Goal: Navigation & Orientation: Understand site structure

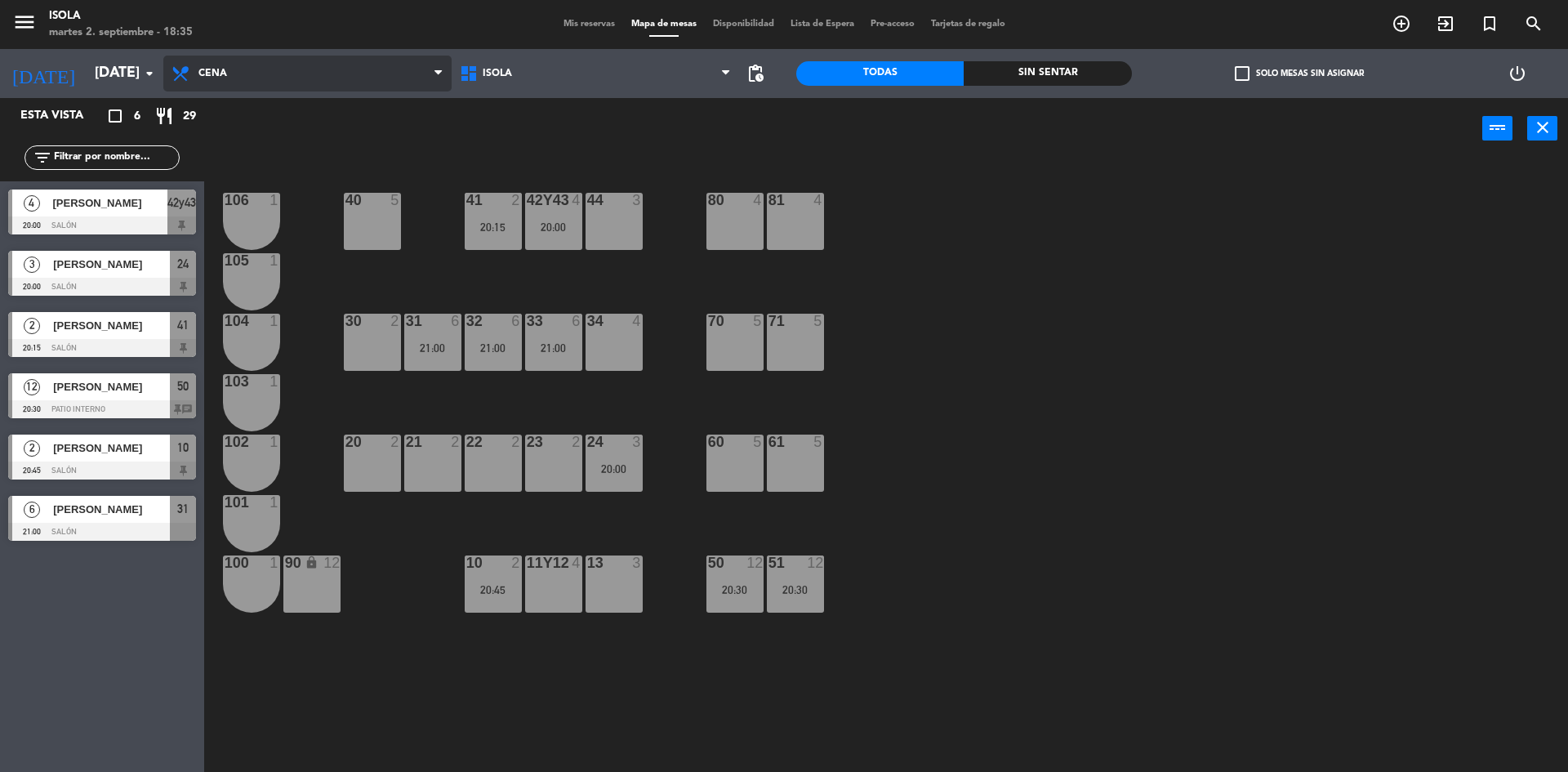
click at [288, 68] on span "Cena" at bounding box center [307, 73] width 288 height 36
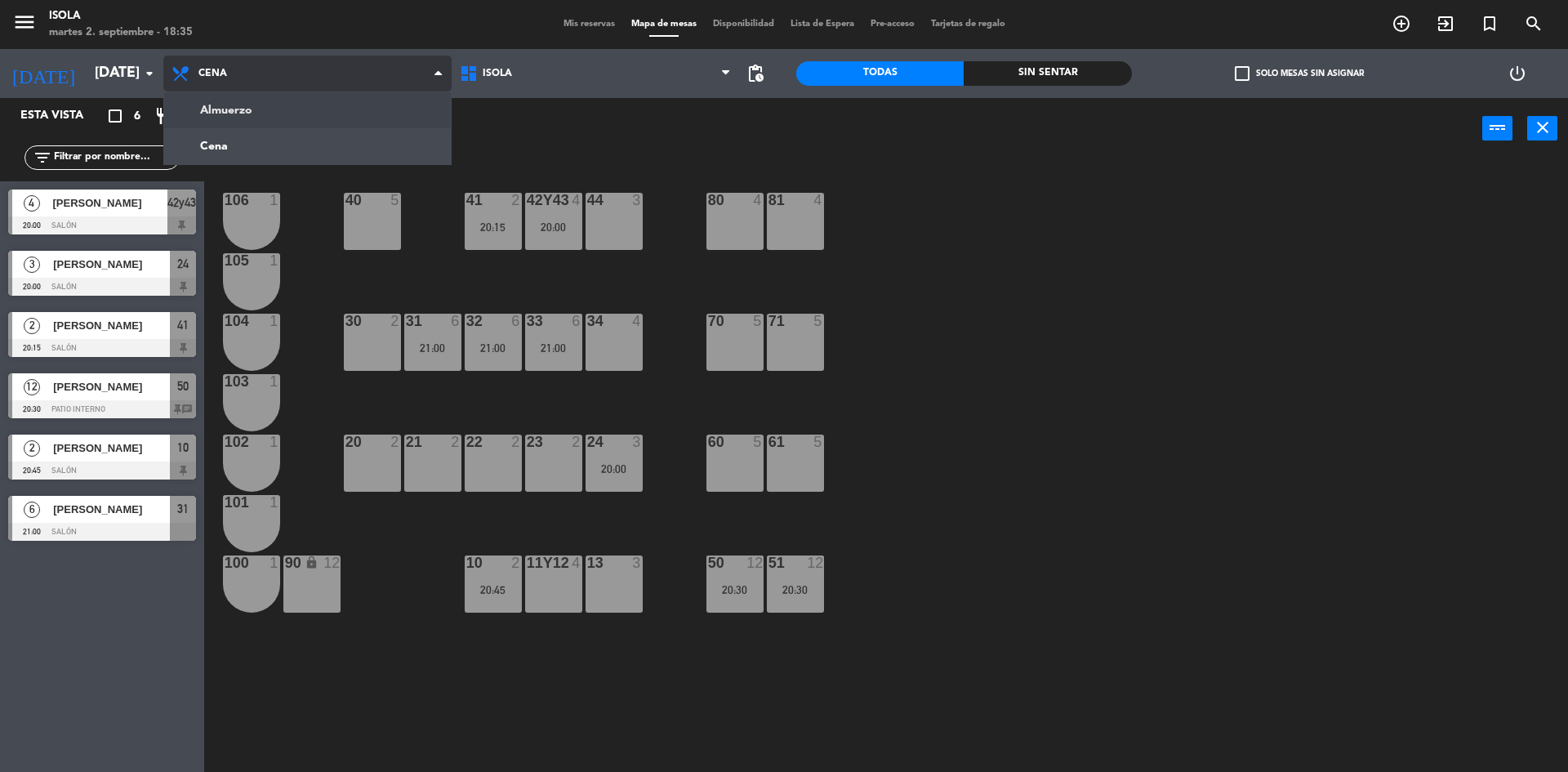
click at [278, 119] on ng-component "menu Isola martes 2. septiembre - 18:35 Mis reservas Mapa de mesas Disponibilid…" at bounding box center [784, 387] width 1568 height 775
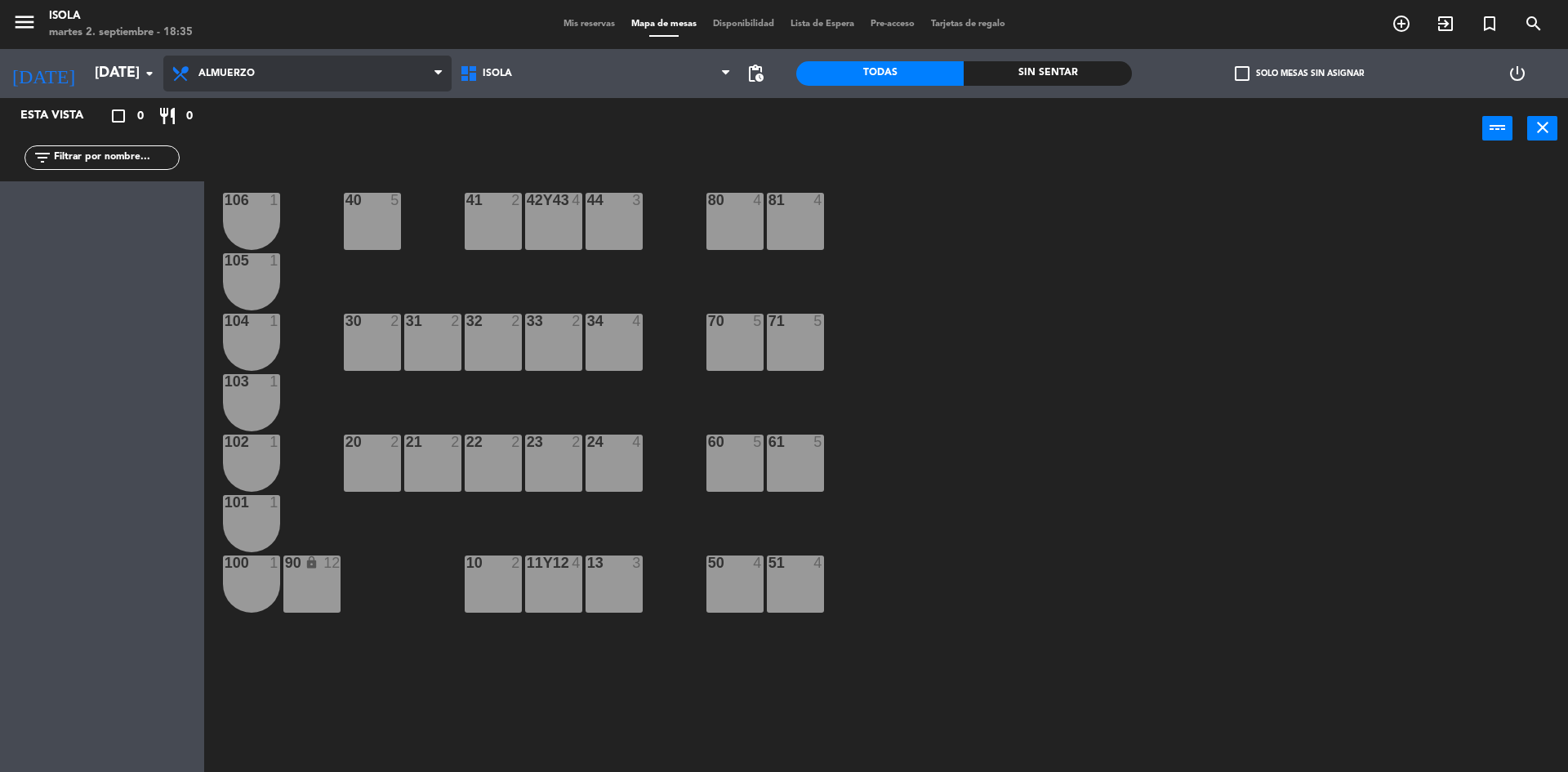
click at [210, 82] on span "Almuerzo" at bounding box center [307, 73] width 288 height 36
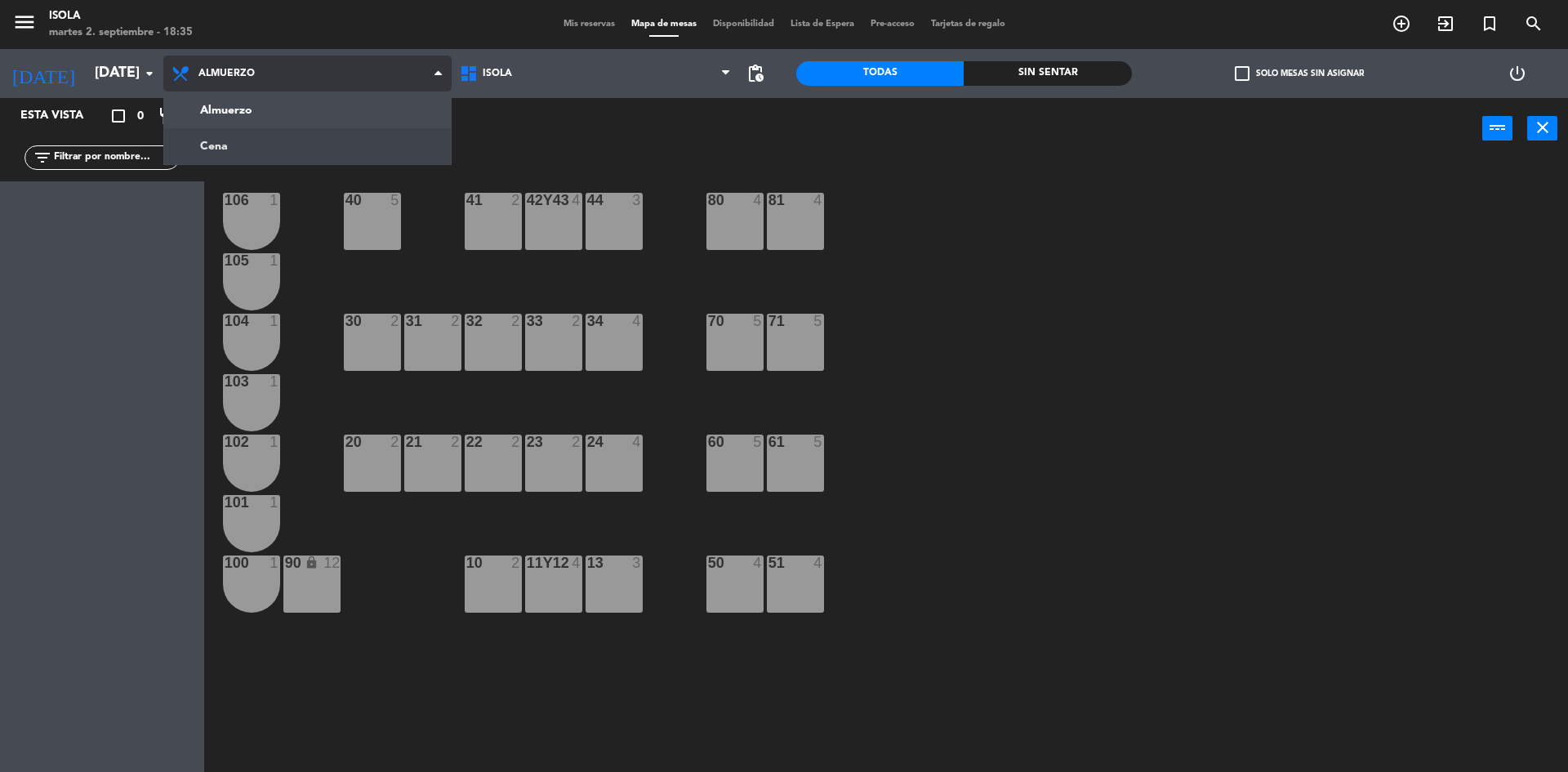
click at [220, 142] on ng-component "menu Isola martes 2. septiembre - 18:35 Mis reservas Mapa de mesas Disponibilid…" at bounding box center [784, 387] width 1568 height 775
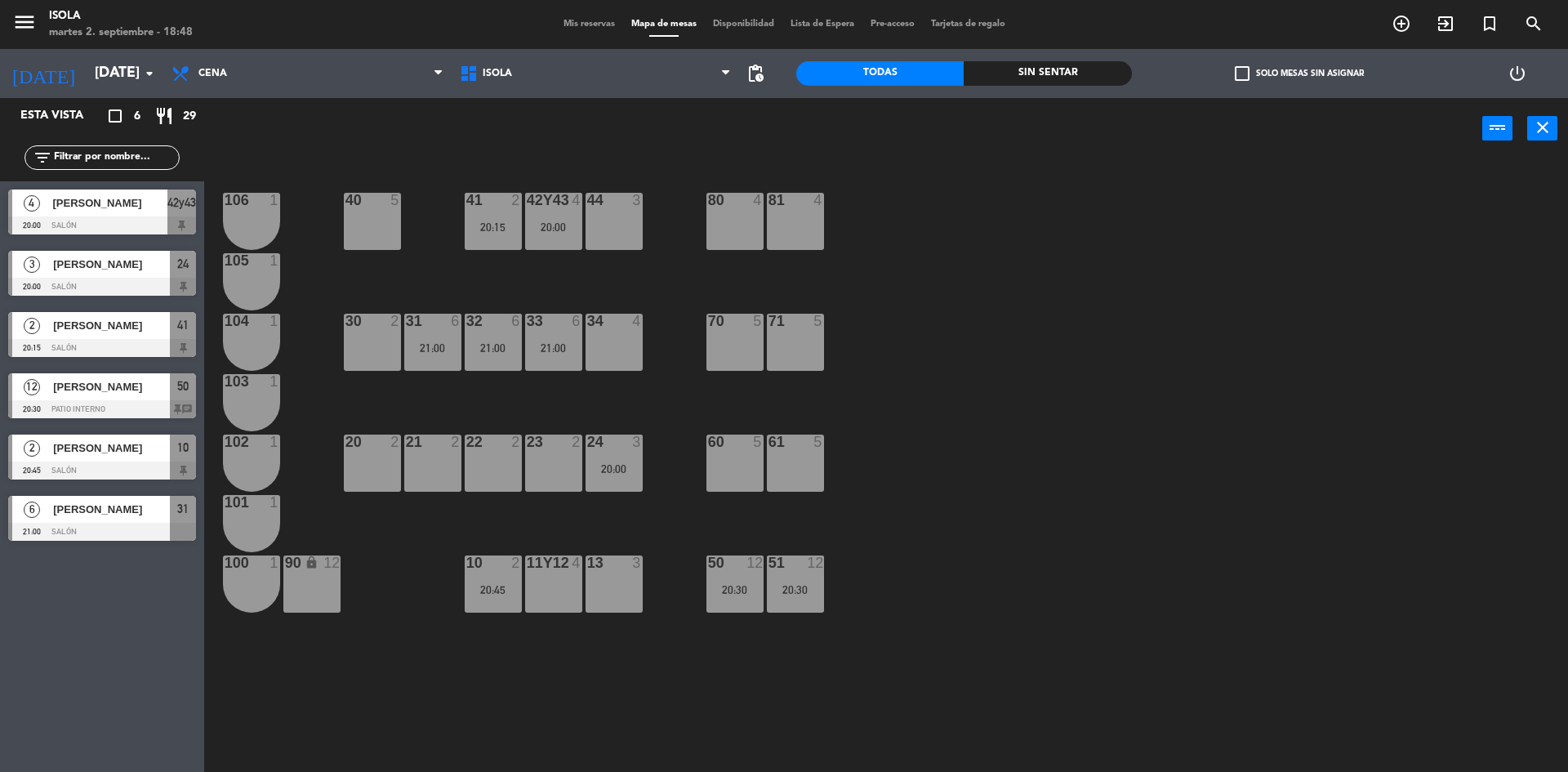
click at [575, 18] on div "Mis reservas Mapa de mesas Disponibilidad Lista de Espera Pre-acceso Tarjetas d…" at bounding box center [784, 24] width 458 height 15
click at [574, 32] on div "menu Isola martes 2. septiembre - 18:48 Mis reservas Mapa de mesas Disponibilid…" at bounding box center [784, 24] width 1568 height 49
click at [579, 20] on span "Mis reservas" at bounding box center [589, 24] width 67 height 9
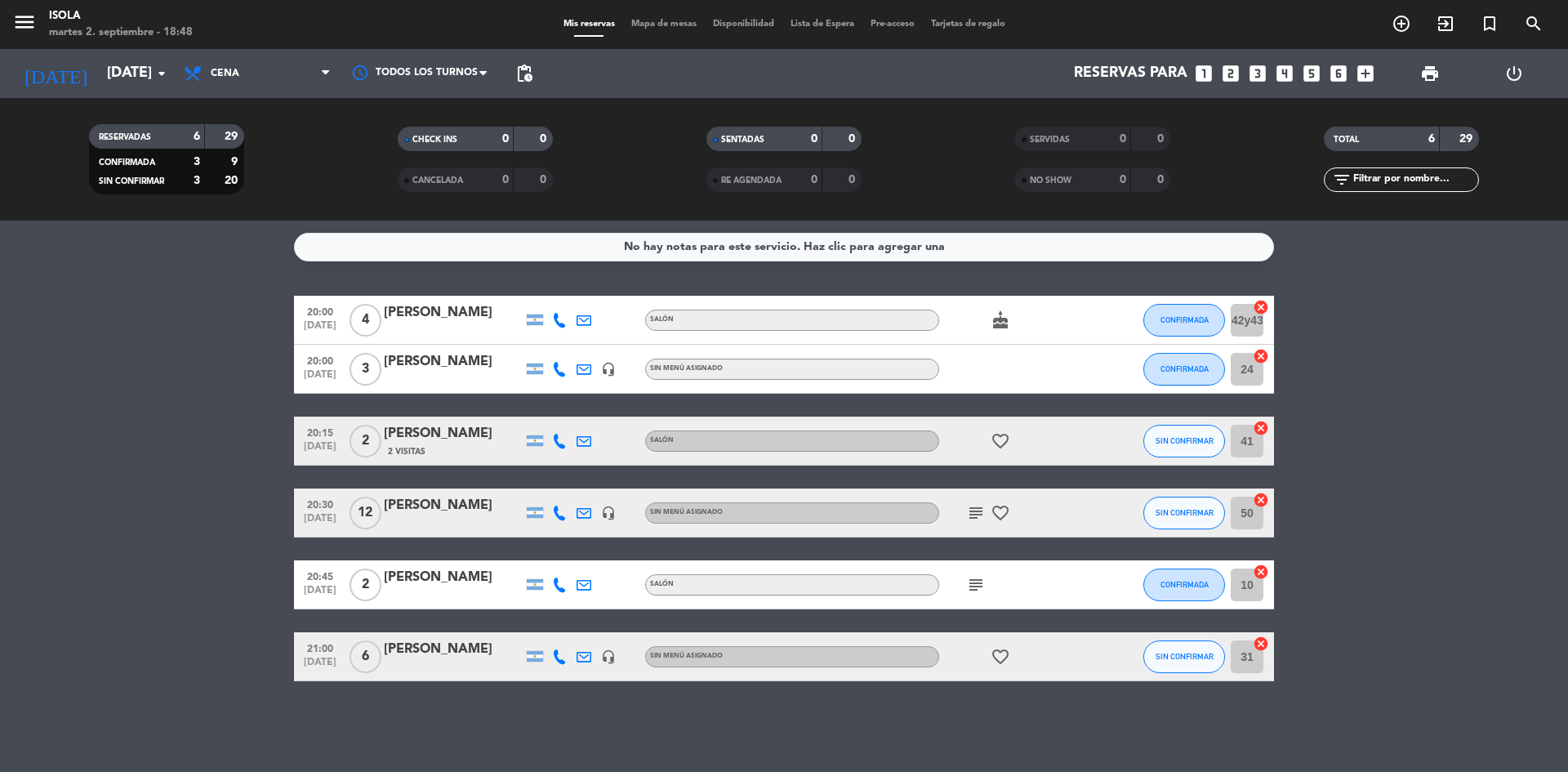
click at [51, 382] on bookings-row "20:00 sep. 2 4 Carina gazcon Salón cake CONFIRMADA 42y43 cancel 20:00 sep. 2 3 …" at bounding box center [784, 488] width 1568 height 386
click at [653, 24] on span "Mapa de mesas" at bounding box center [664, 24] width 82 height 9
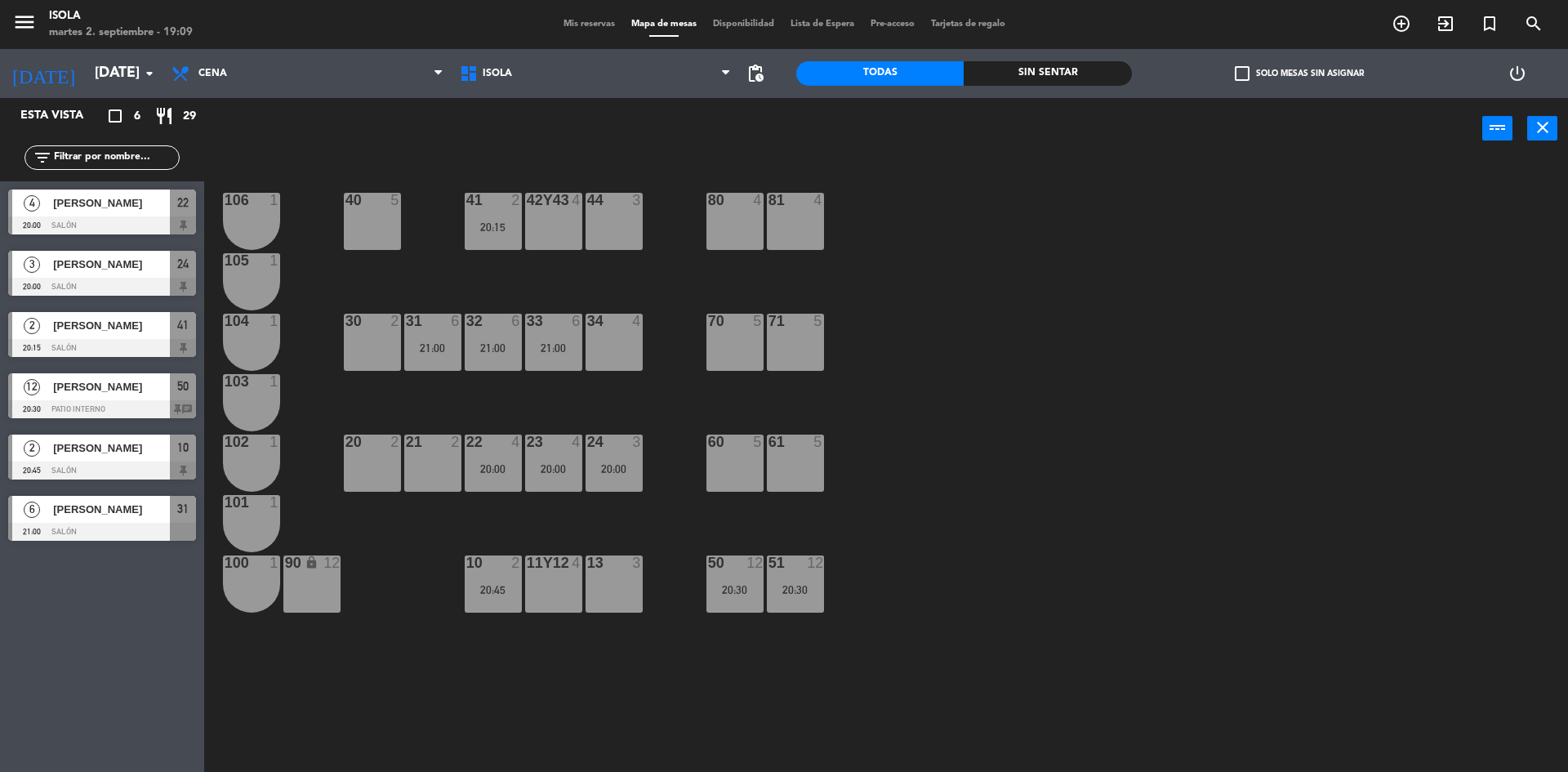
click at [436, 253] on div "40 5 42y43 4 41 2 20:15 44 3 80 4 81 4 106 1 105 1 30 2 31 6 21:00 32 6 21:00 3…" at bounding box center [893, 469] width 1348 height 612
click at [534, 505] on div "40 5 42y43 4 41 2 20:15 44 3 80 4 81 4 106 1 105 1 30 2 31 6 21:00 32 6 21:00 3…" at bounding box center [893, 469] width 1348 height 612
click at [607, 586] on div "13 3" at bounding box center [613, 583] width 57 height 57
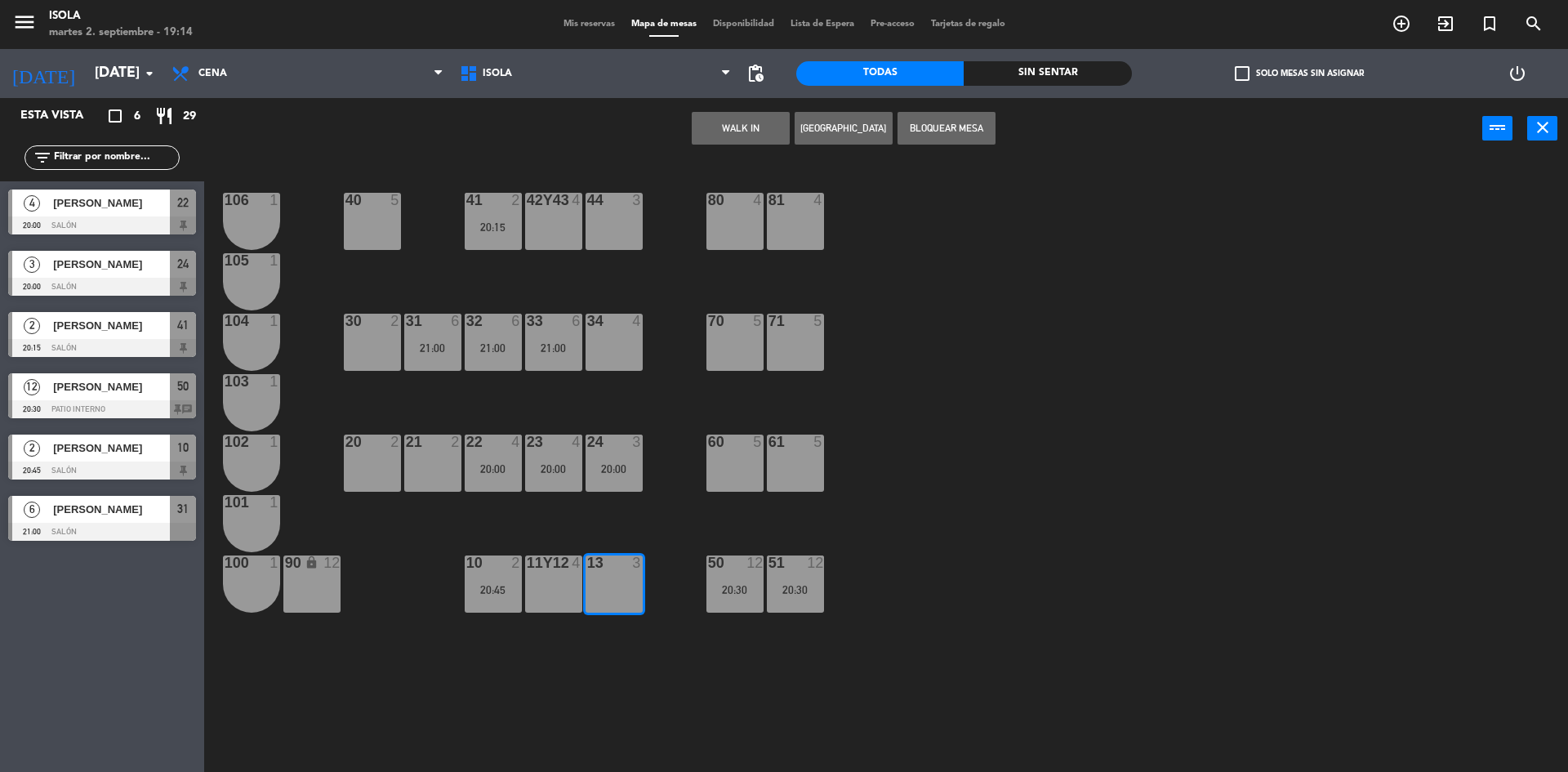
click at [472, 536] on div "40 5 42y43 4 41 2 20:15 44 3 80 4 81 4 106 1 105 1 30 2 31 6 21:00 32 6 21:00 3…" at bounding box center [893, 469] width 1348 height 612
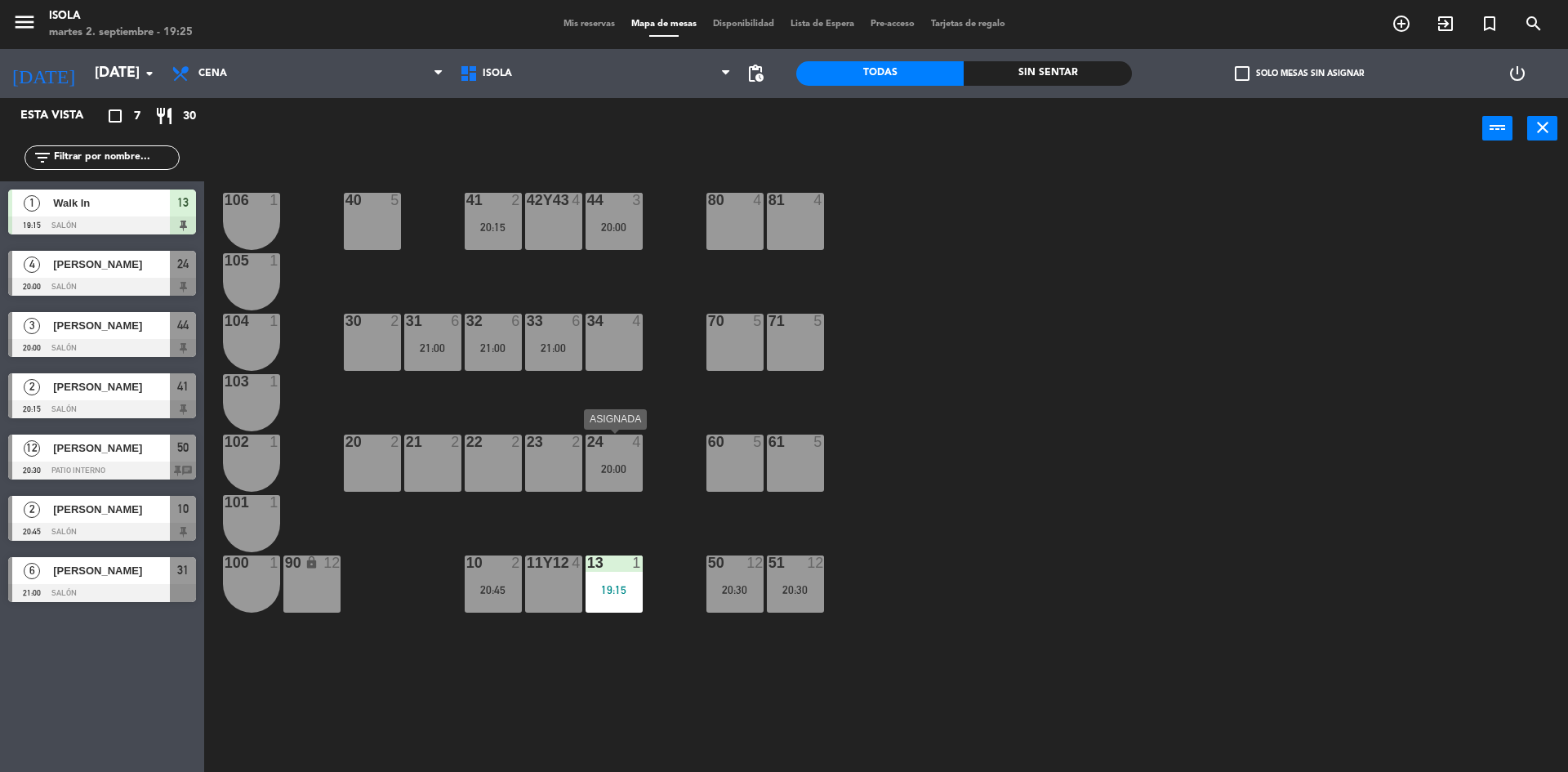
click at [615, 457] on div "24 4 20:00" at bounding box center [613, 462] width 57 height 57
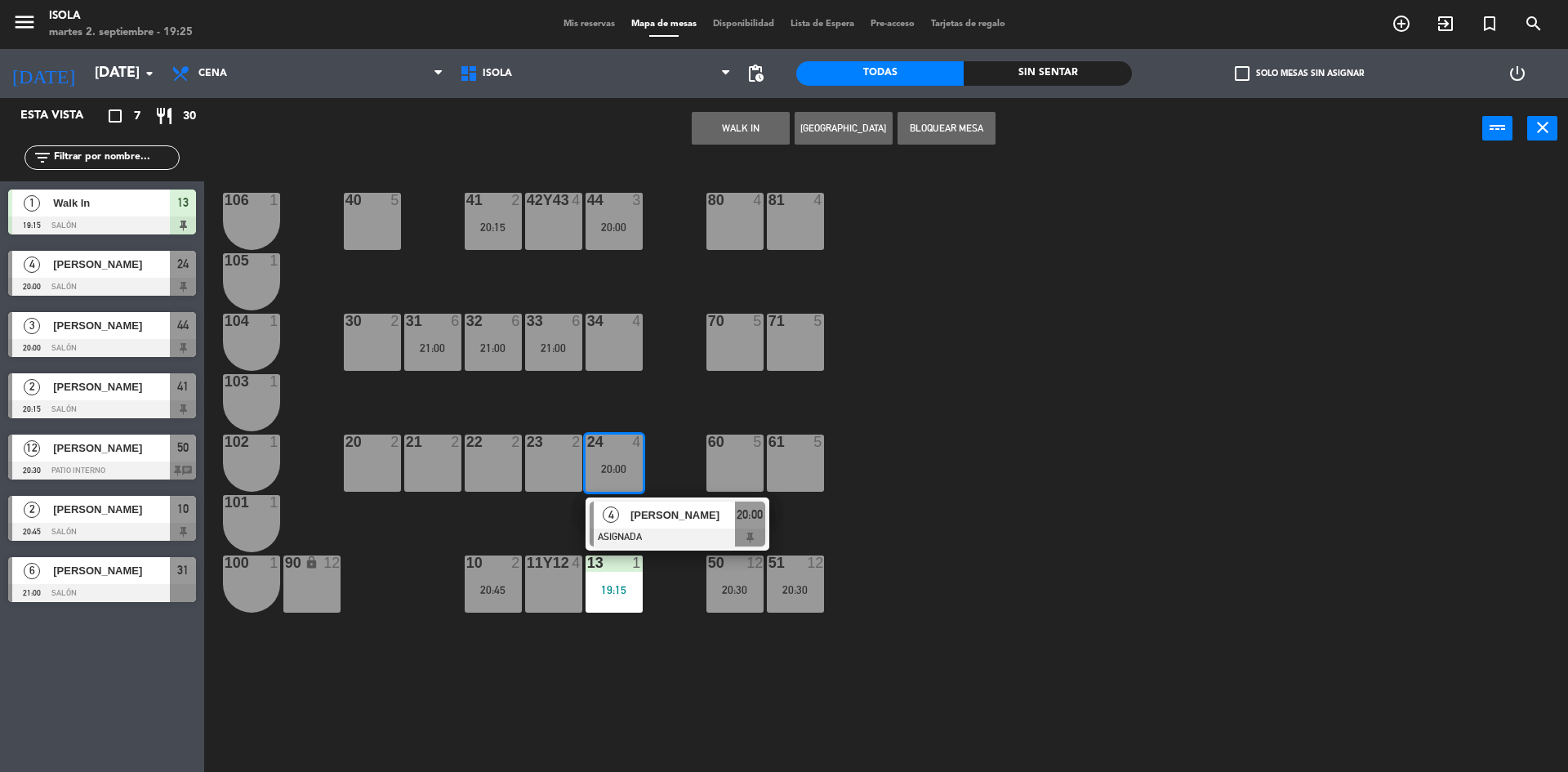
click at [690, 415] on div "40 5 42y43 4 41 2 20:15 44 3 20:00 80 4 81 4 106 1 105 1 30 2 31 6 21:00 32 6 2…" at bounding box center [893, 469] width 1348 height 612
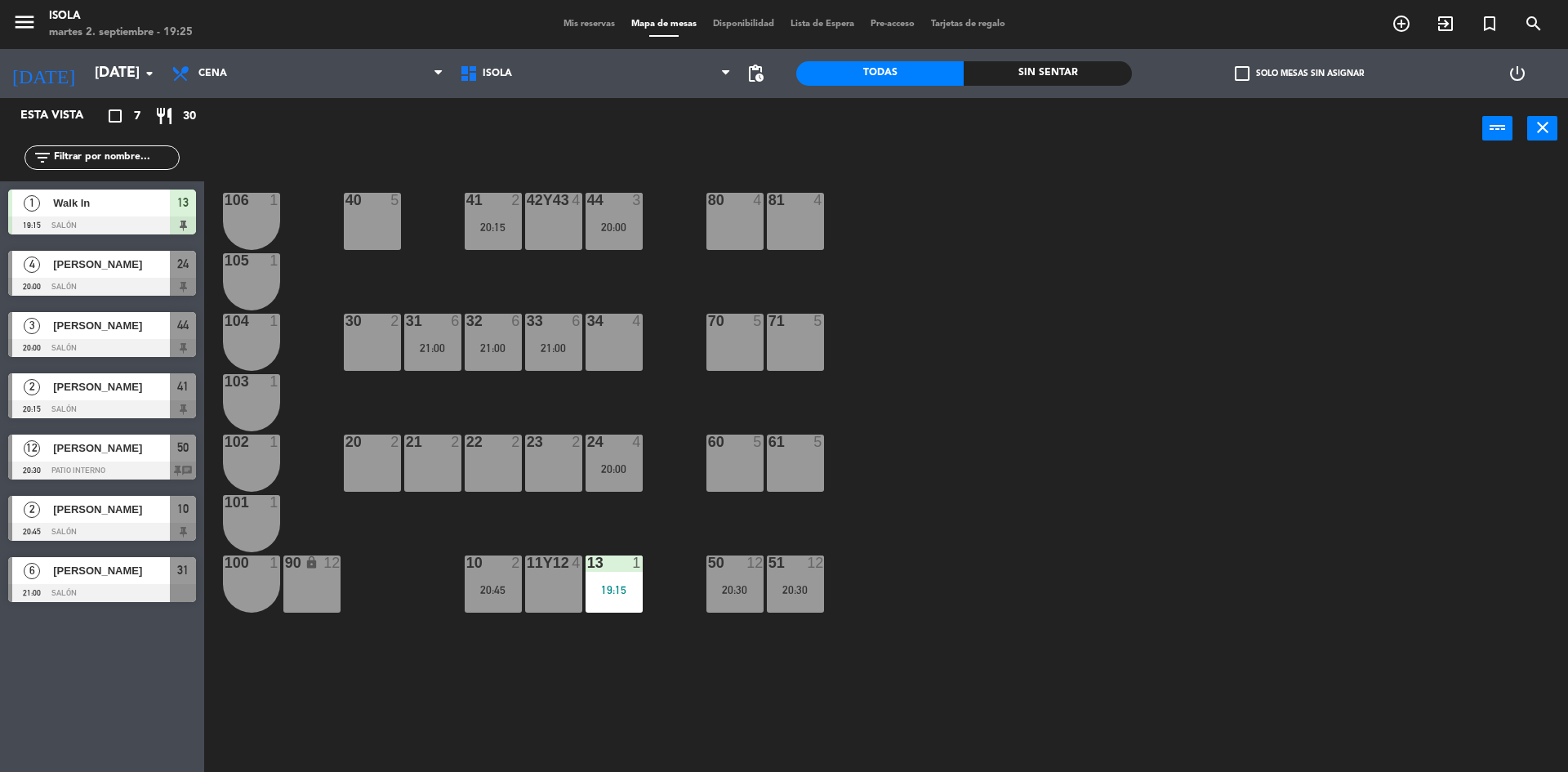
click at [589, 25] on span "Mis reservas" at bounding box center [589, 24] width 67 height 9
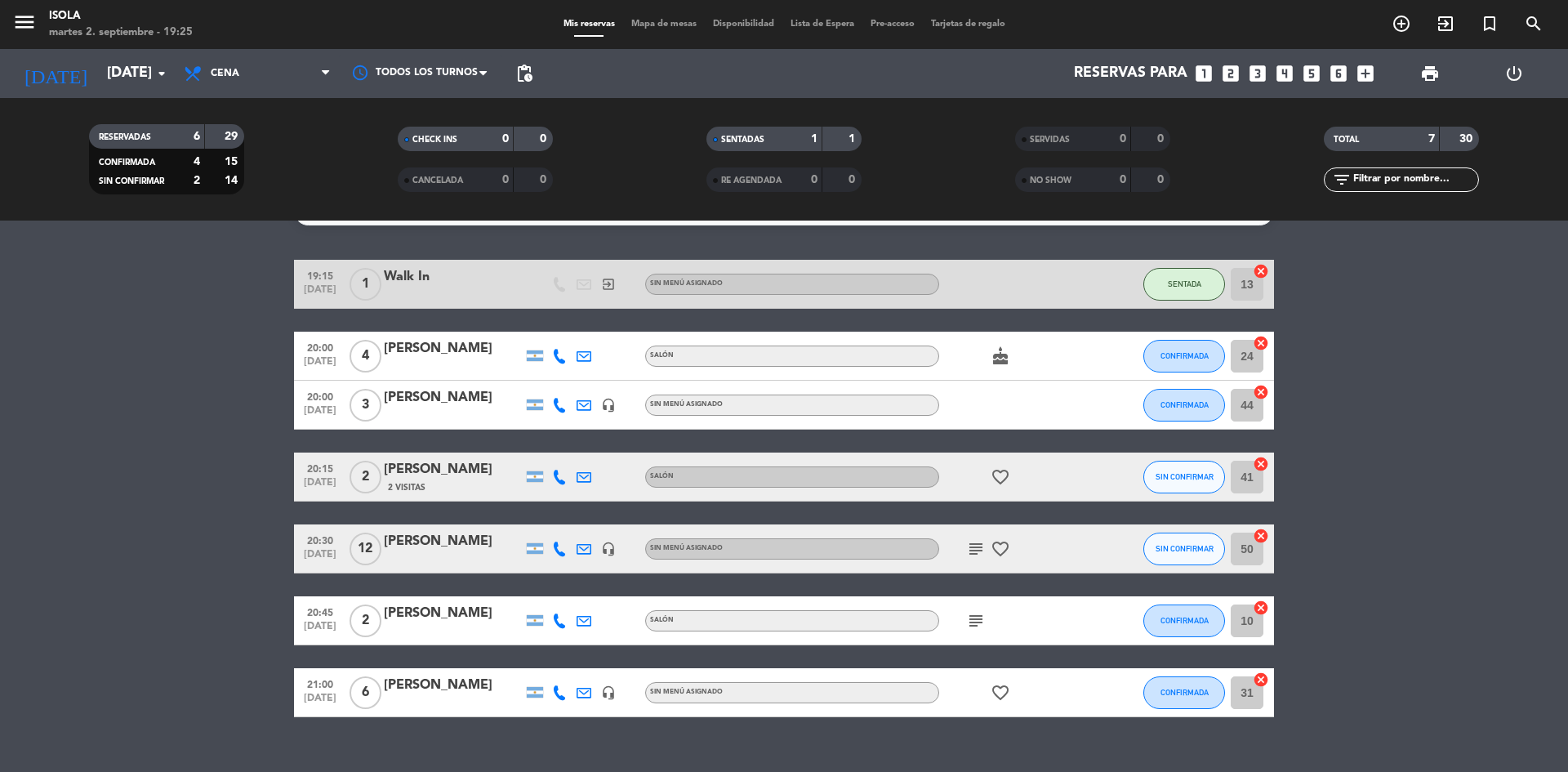
scroll to position [63, 0]
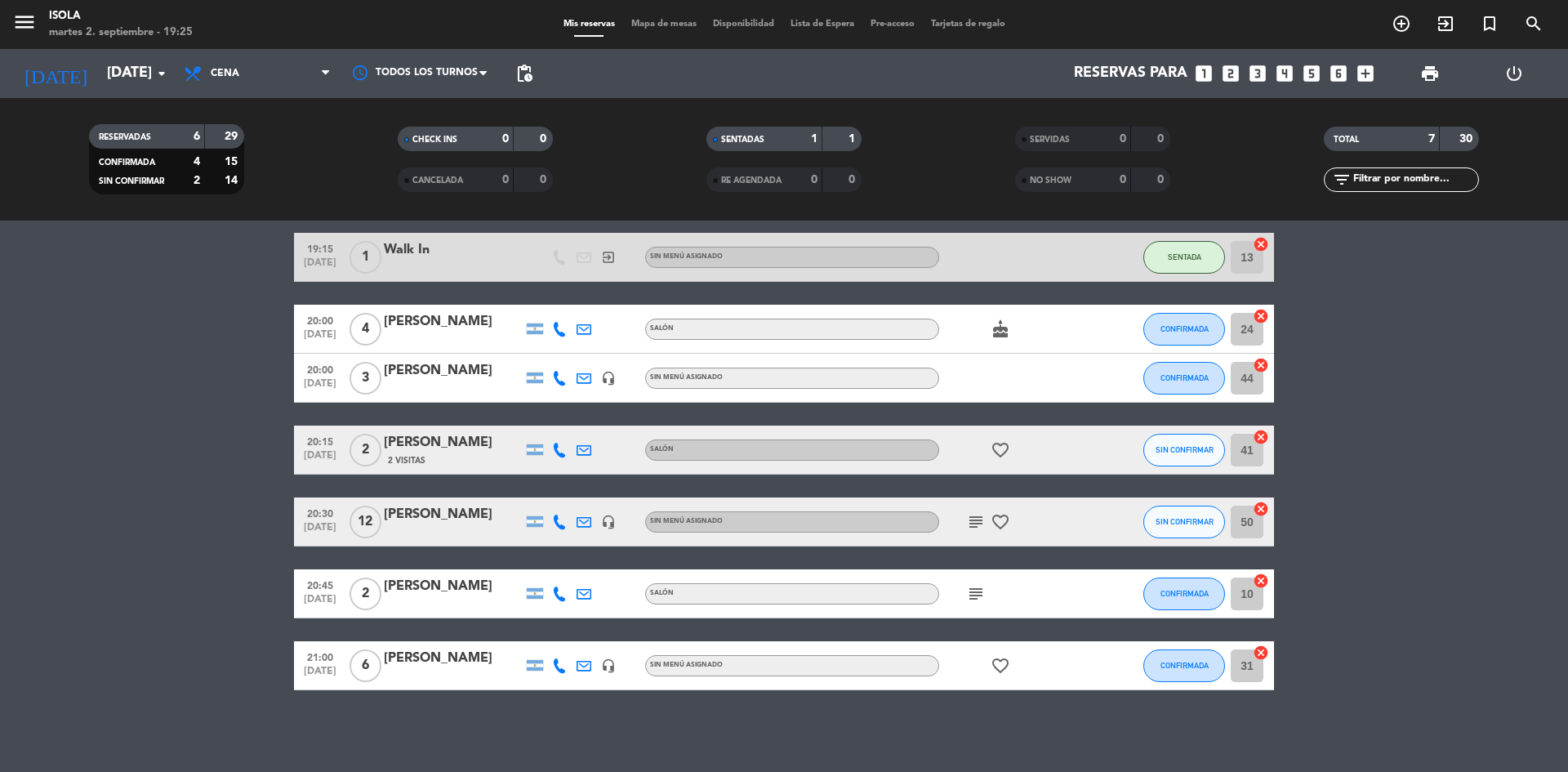
click at [663, 20] on span "Mapa de mesas" at bounding box center [664, 24] width 82 height 9
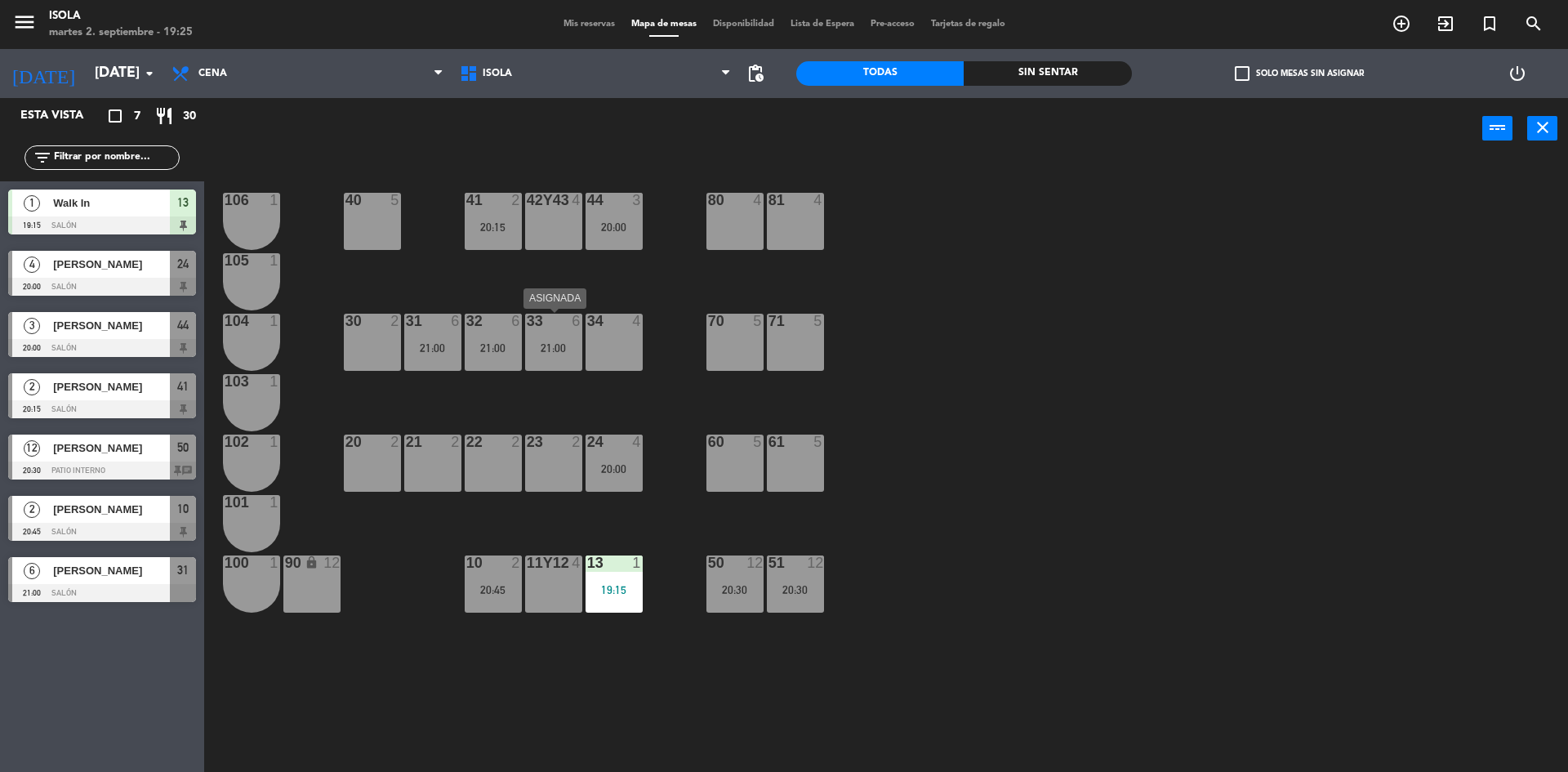
click at [538, 336] on div "33 6 21:00" at bounding box center [553, 342] width 57 height 57
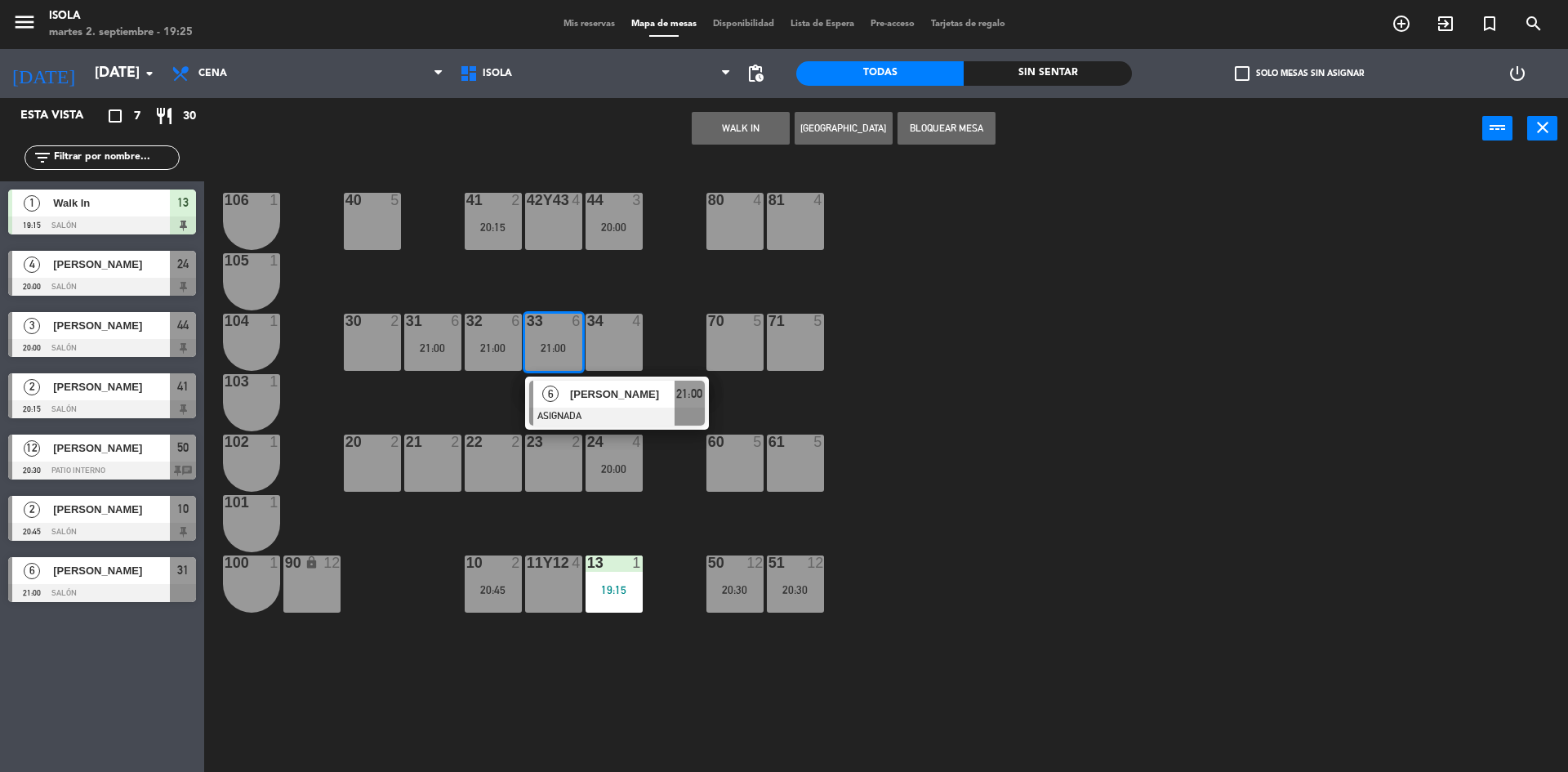
click at [1135, 357] on div "40 5 42y43 4 41 2 20:15 44 3 20:00 80 4 81 4 106 1 105 1 30 2 31 6 21:00 32 6 2…" at bounding box center [893, 469] width 1348 height 612
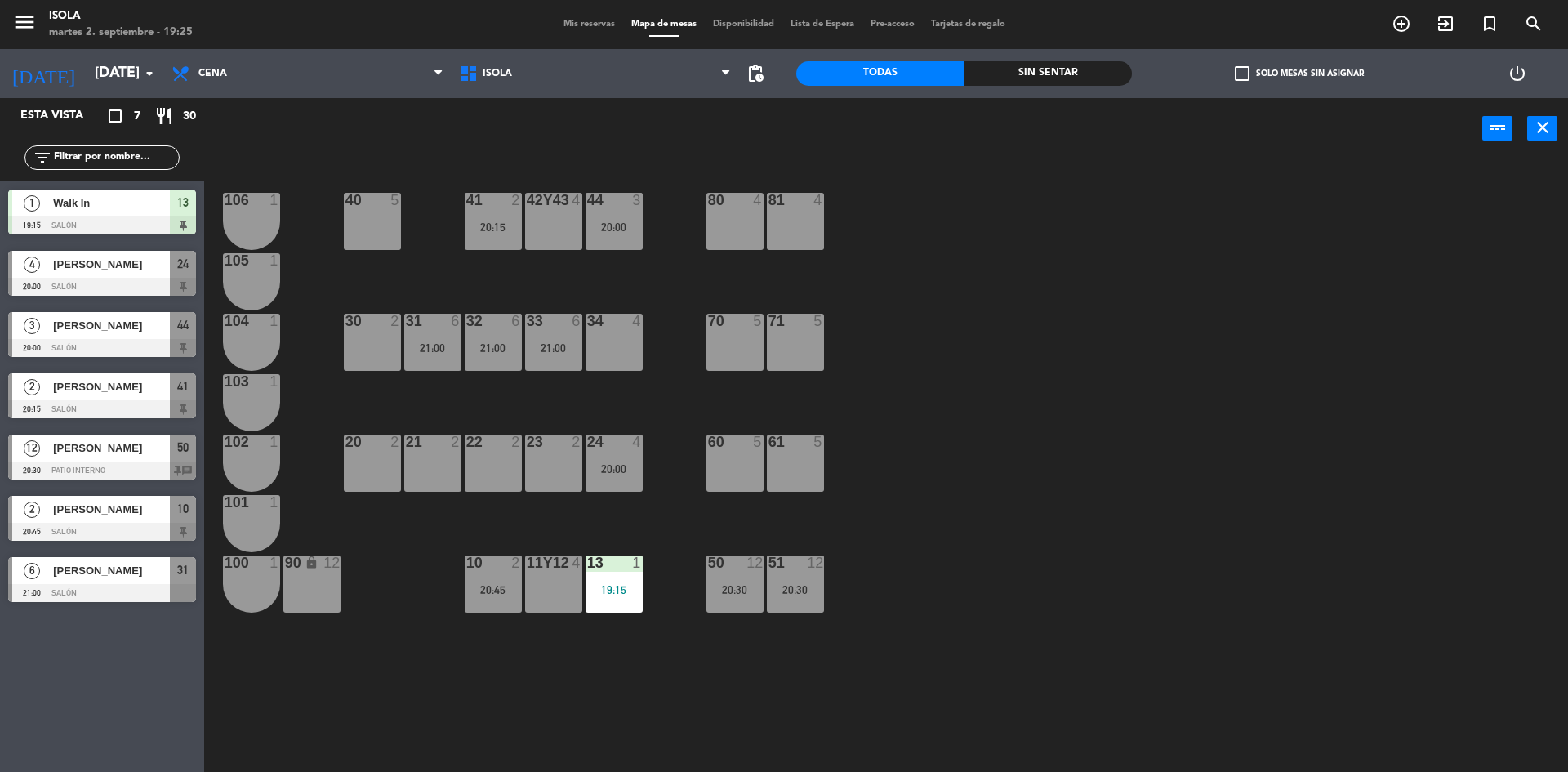
click at [621, 232] on div "20:00" at bounding box center [613, 226] width 57 height 11
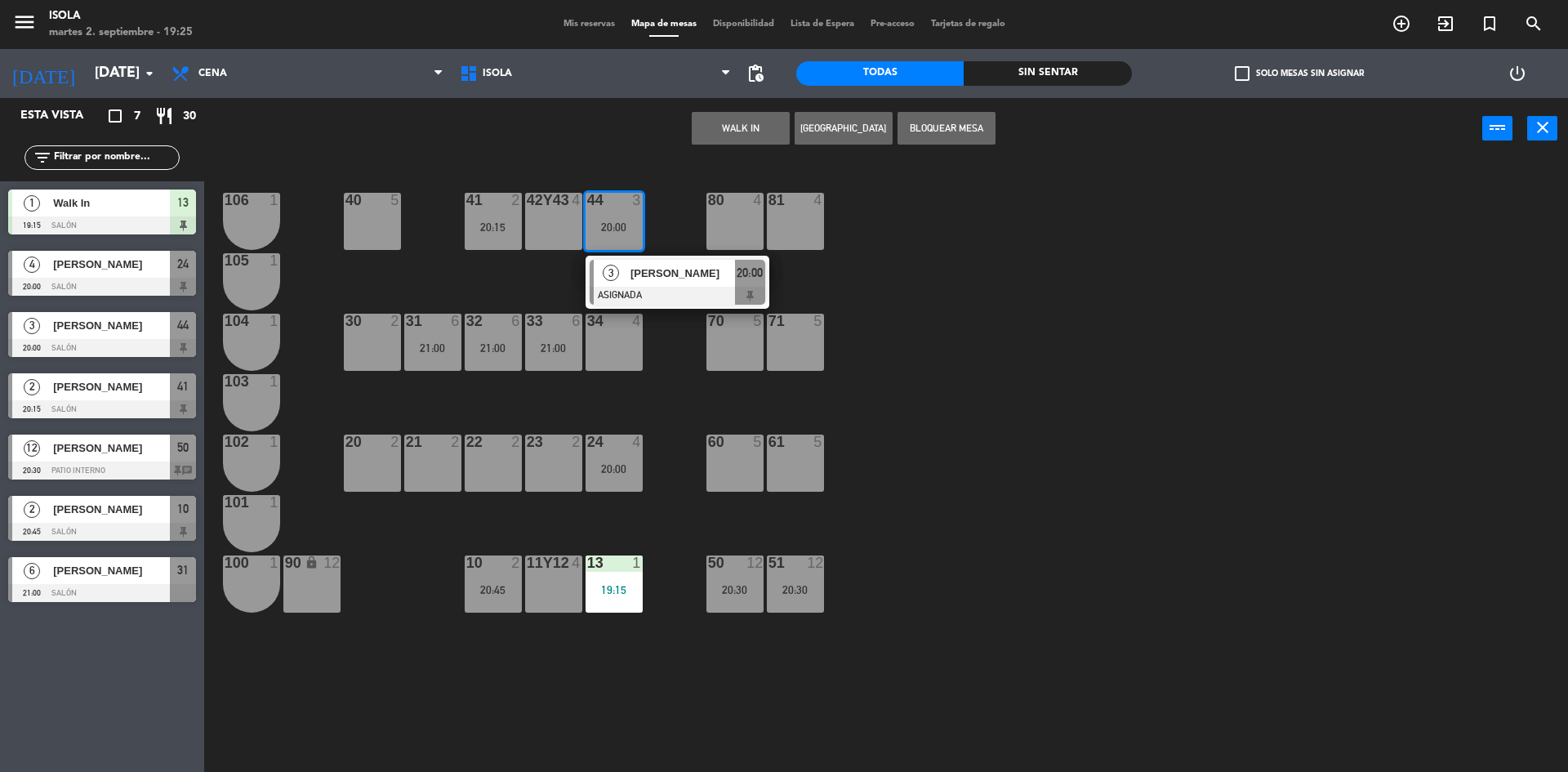
click at [1095, 262] on div "40 5 42y43 4 41 2 20:15 44 3 20:00 3 [PERSON_NAME] ASIGNADA 20:00 80 4 81 4 106…" at bounding box center [893, 469] width 1348 height 612
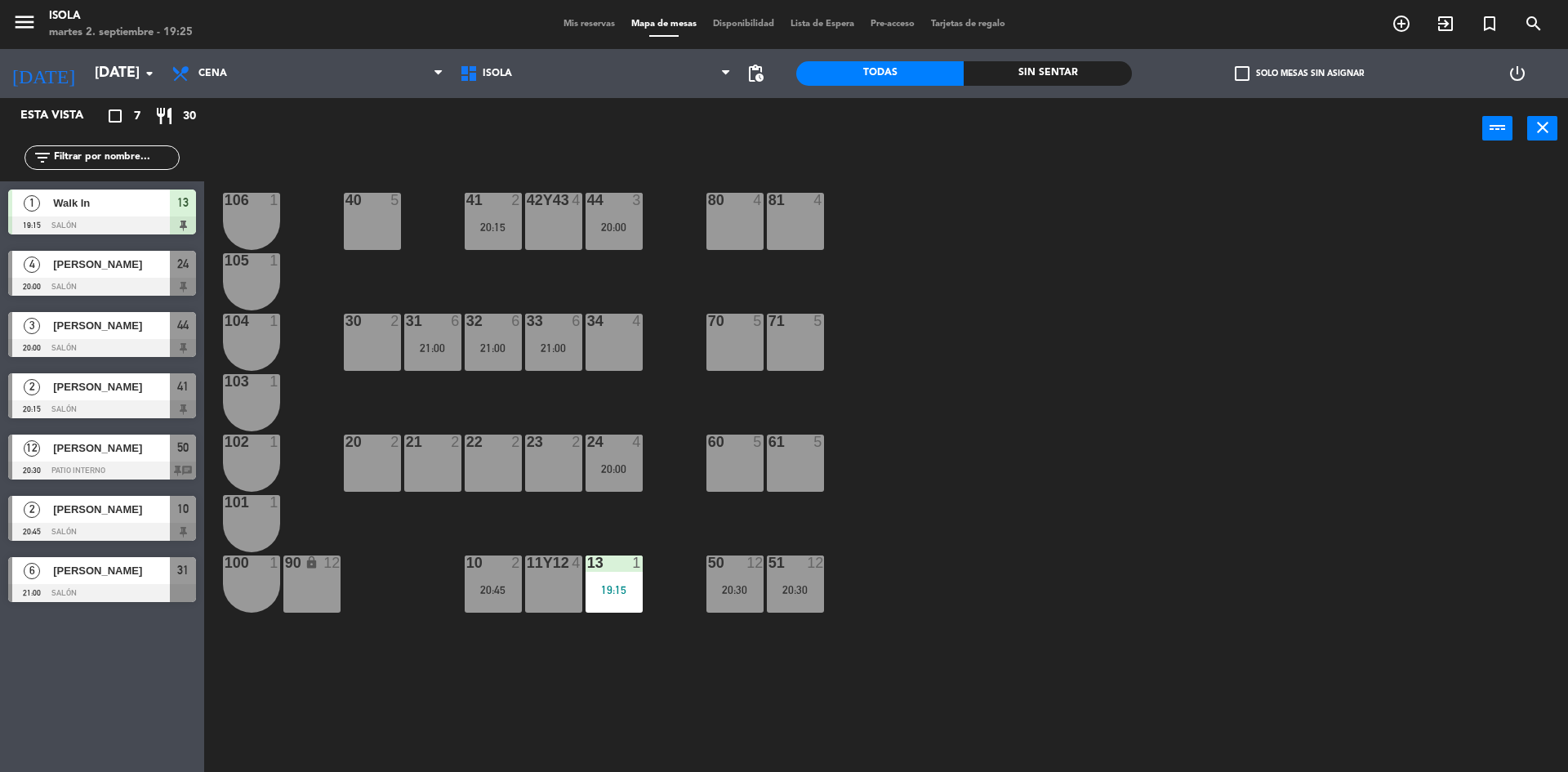
click at [508, 215] on div "41 2 20:15" at bounding box center [493, 221] width 57 height 57
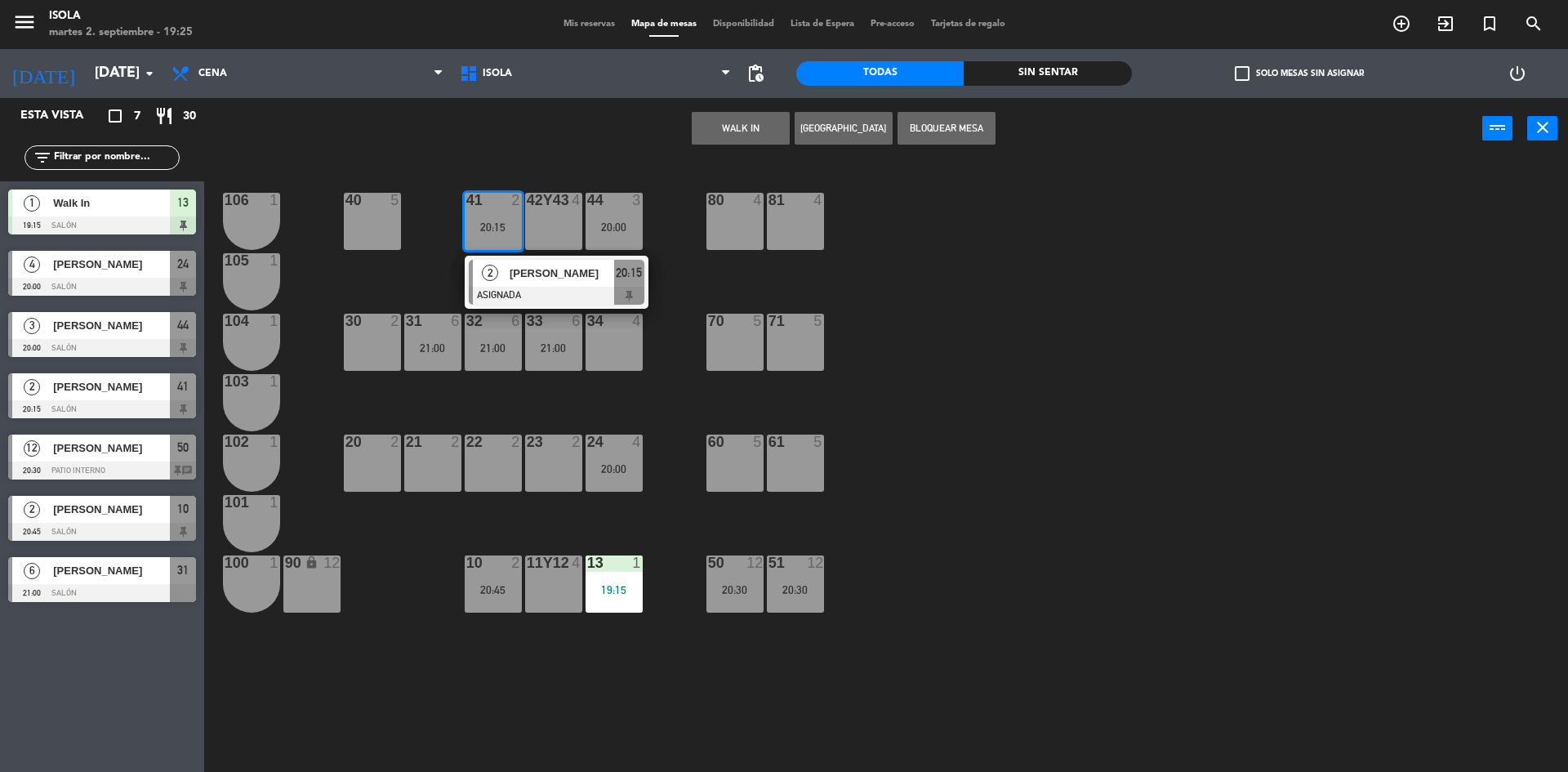
click at [1100, 276] on div "40 5 42y43 4 41 2 20:15 2 [PERSON_NAME] ASIGNADA 20:15 44 3 20:00 80 4 81 4 106…" at bounding box center [893, 469] width 1348 height 612
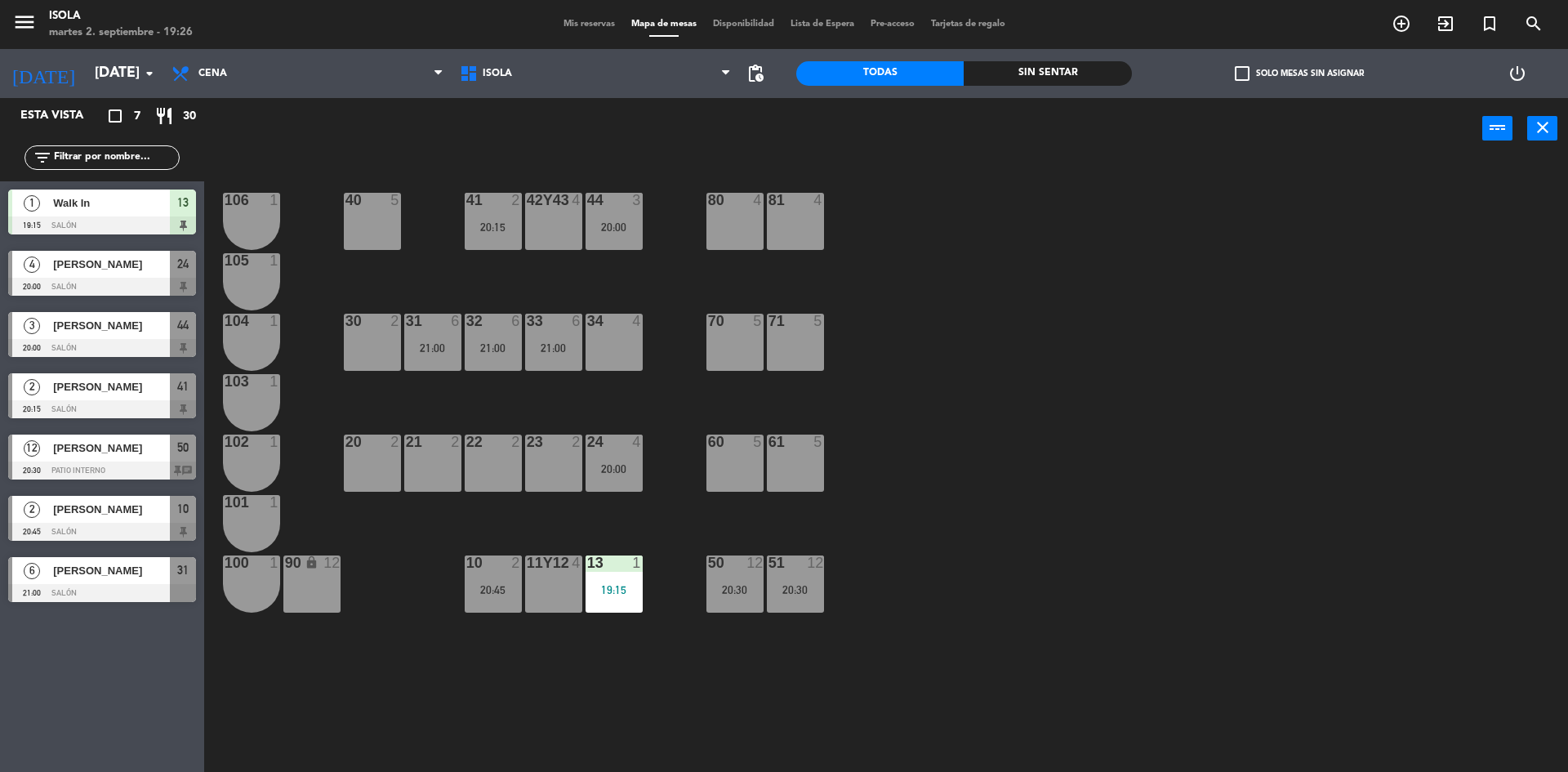
click at [492, 614] on div "40 5 42y43 4 41 2 20:15 44 3 20:00 80 4 81 4 106 1 105 1 30 2 31 6 21:00 32 6 2…" at bounding box center [893, 469] width 1348 height 612
click at [494, 596] on div "10 2 20:45" at bounding box center [493, 583] width 57 height 57
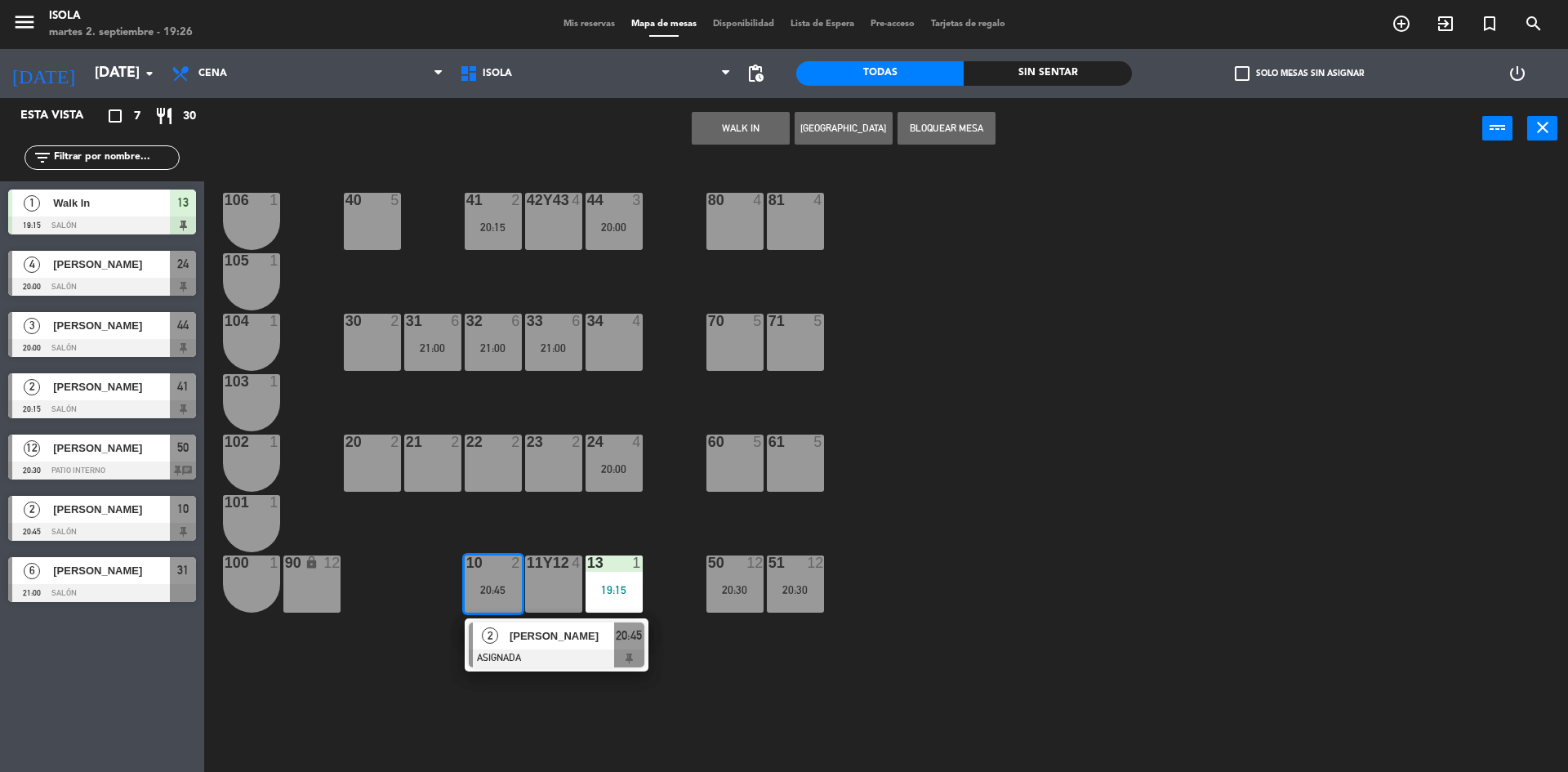
click at [1244, 527] on div "40 5 42y43 4 41 2 20:15 44 3 20:00 80 4 81 4 106 1 105 1 30 2 31 6 21:00 32 6 2…" at bounding box center [893, 469] width 1348 height 612
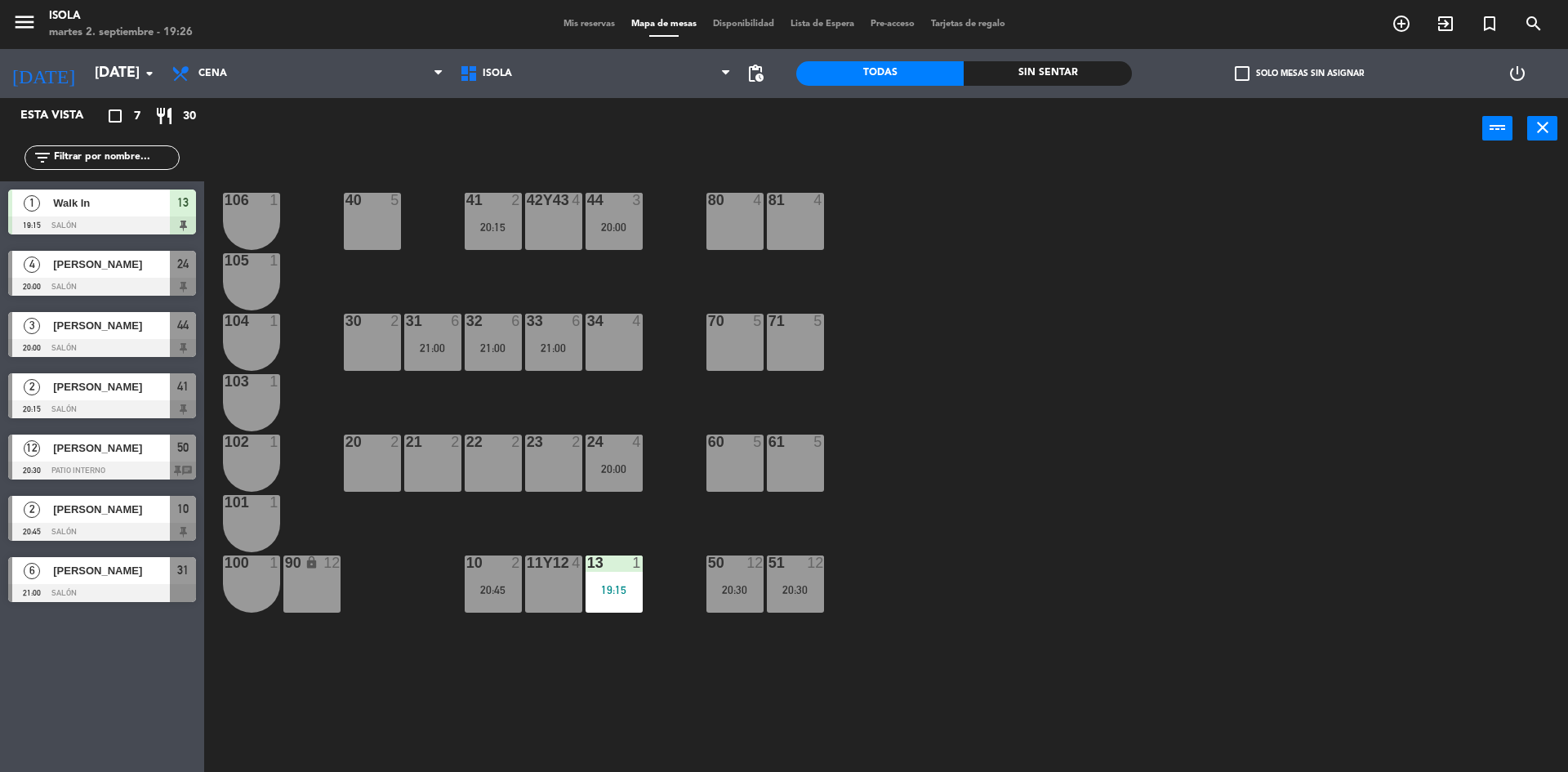
click at [781, 572] on div "51 12 20:30" at bounding box center [795, 583] width 57 height 57
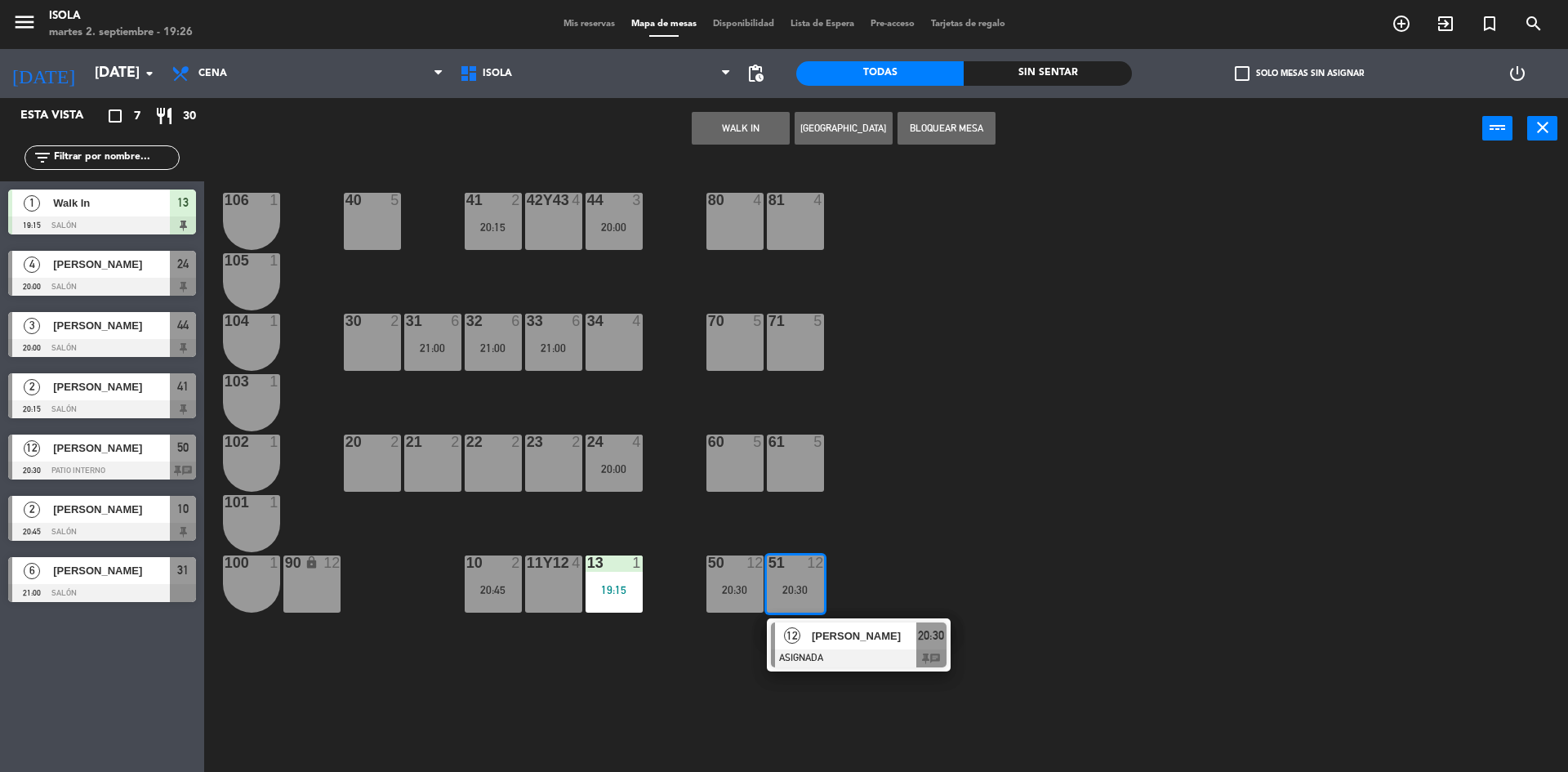
click at [1216, 463] on div "40 5 42y43 4 41 2 20:15 44 3 20:00 80 4 81 4 106 1 105 1 30 2 31 6 21:00 32 6 2…" at bounding box center [893, 469] width 1348 height 612
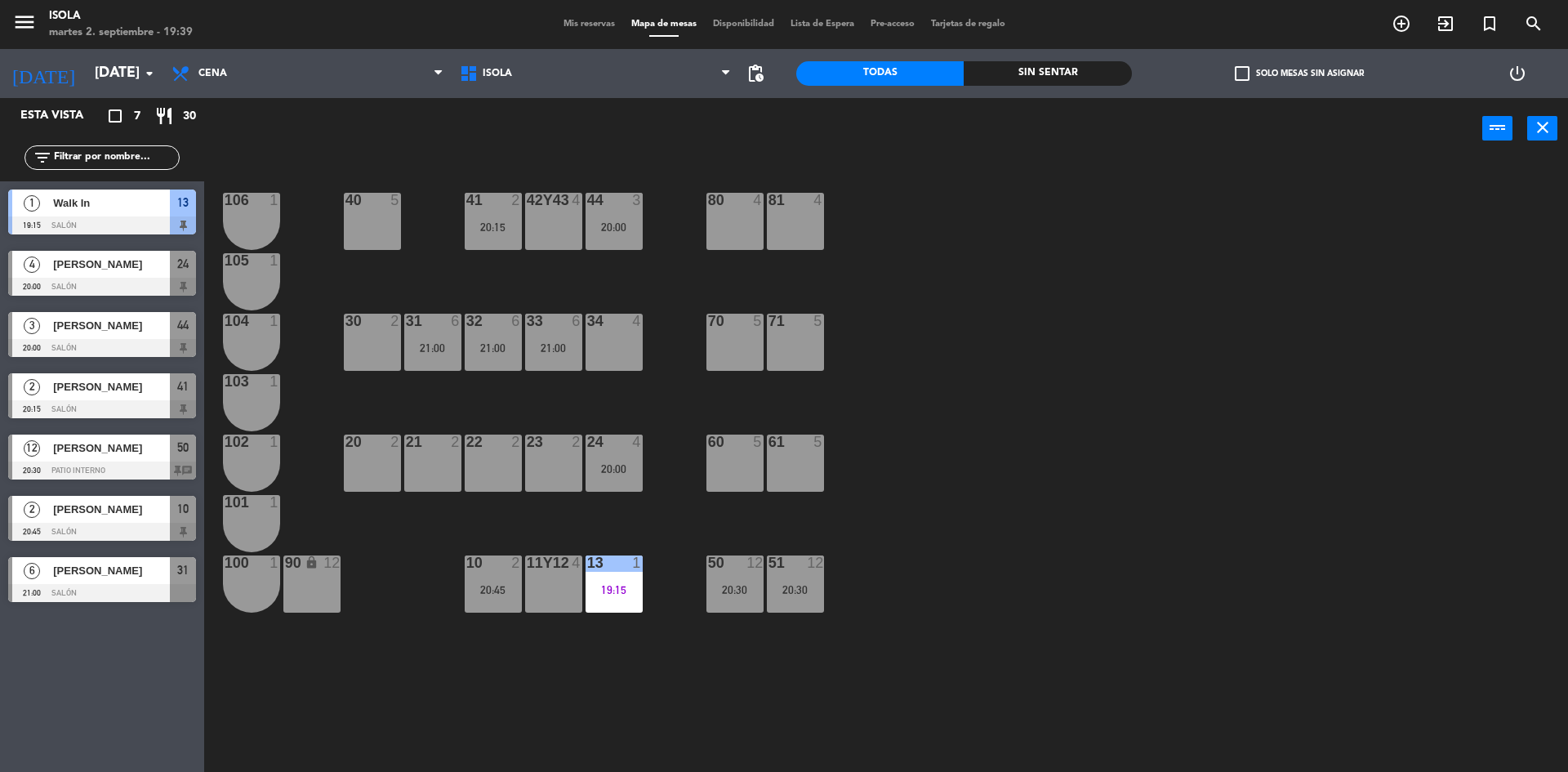
click at [86, 200] on div "1 Walk In 19:15 Salón 13" at bounding box center [102, 212] width 204 height 61
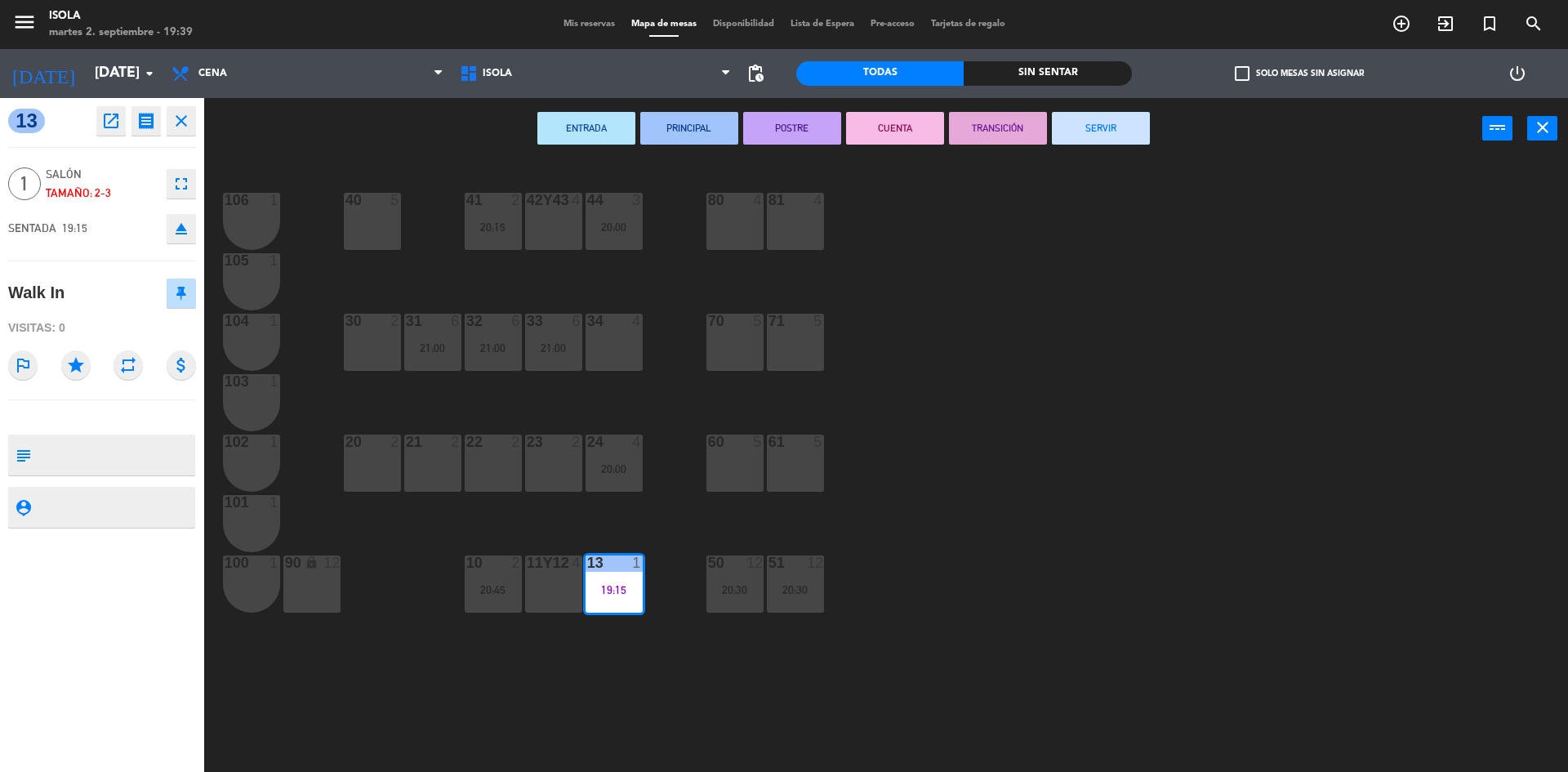
click at [342, 143] on div "ENTRADA PRINCIPAL POSTRE CUENTA TRANSICIÓN SERVIR power_input close" at bounding box center [843, 129] width 1278 height 62
drag, startPoint x: 343, startPoint y: 147, endPoint x: 360, endPoint y: 199, distance: 54.7
click at [355, 181] on div "ENTRADA PRINCIPAL POSTRE CUENTA TRANSICIÓN SERVIR power_input close 40 5 42y43 …" at bounding box center [784, 437] width 1568 height 677
click at [423, 168] on div "40 5 42y43 4 41 2 20:15 44 3 20:00 80 4 81 4 106 1 105 1 30 2 31 6 21:00 32 6 2…" at bounding box center [893, 469] width 1348 height 612
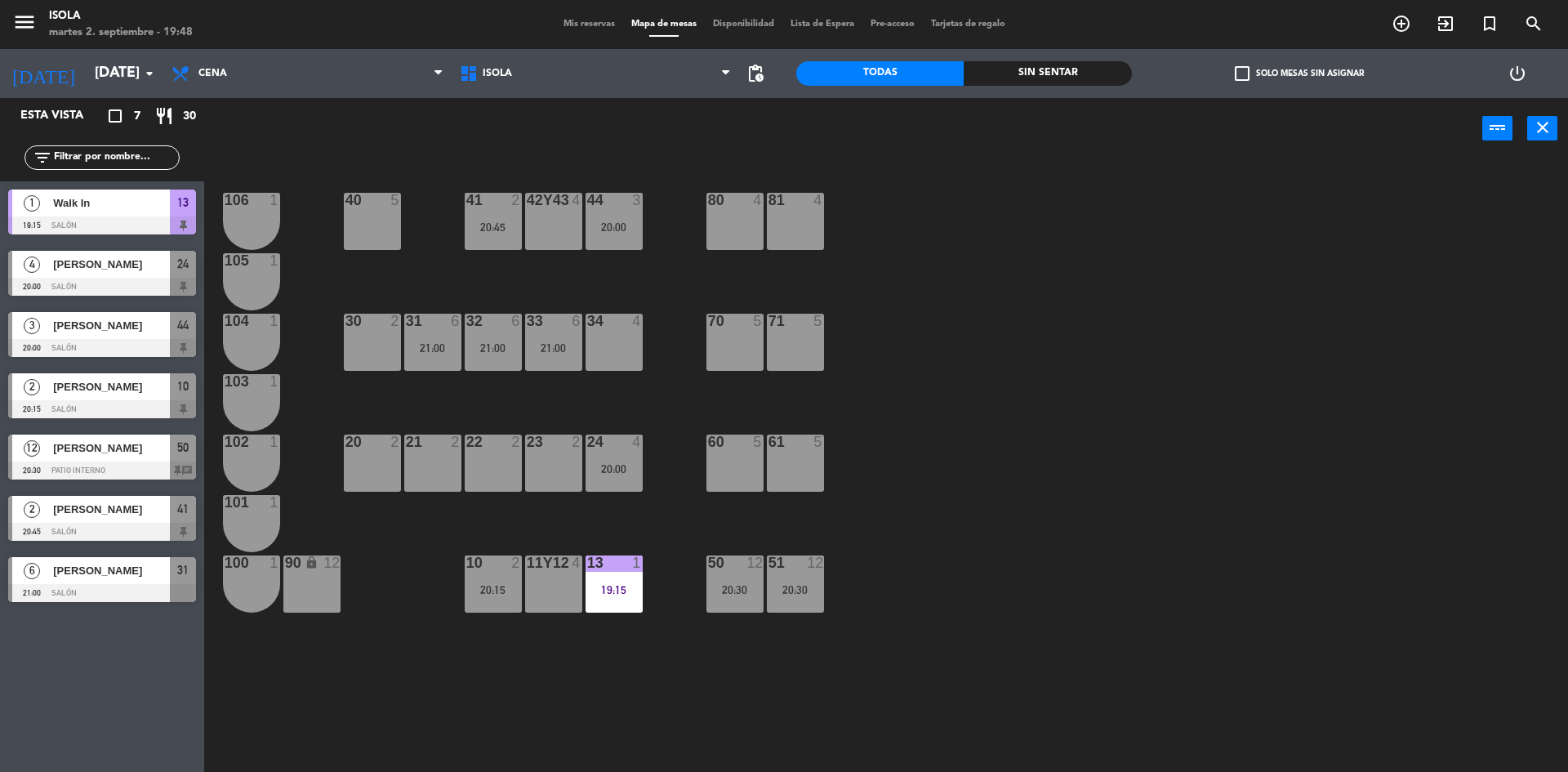
click at [1060, 771] on html "close × Isola × chrome_reader_mode Listado de Reservas account_box Clientes acc…" at bounding box center [784, 386] width 1568 height 772
click at [439, 273] on div "40 5 42y43 4 41 2 20:45 44 3 20:00 80 4 81 4 106 1 105 1 30 2 31 6 21:00 32 6 2…" at bounding box center [893, 469] width 1348 height 612
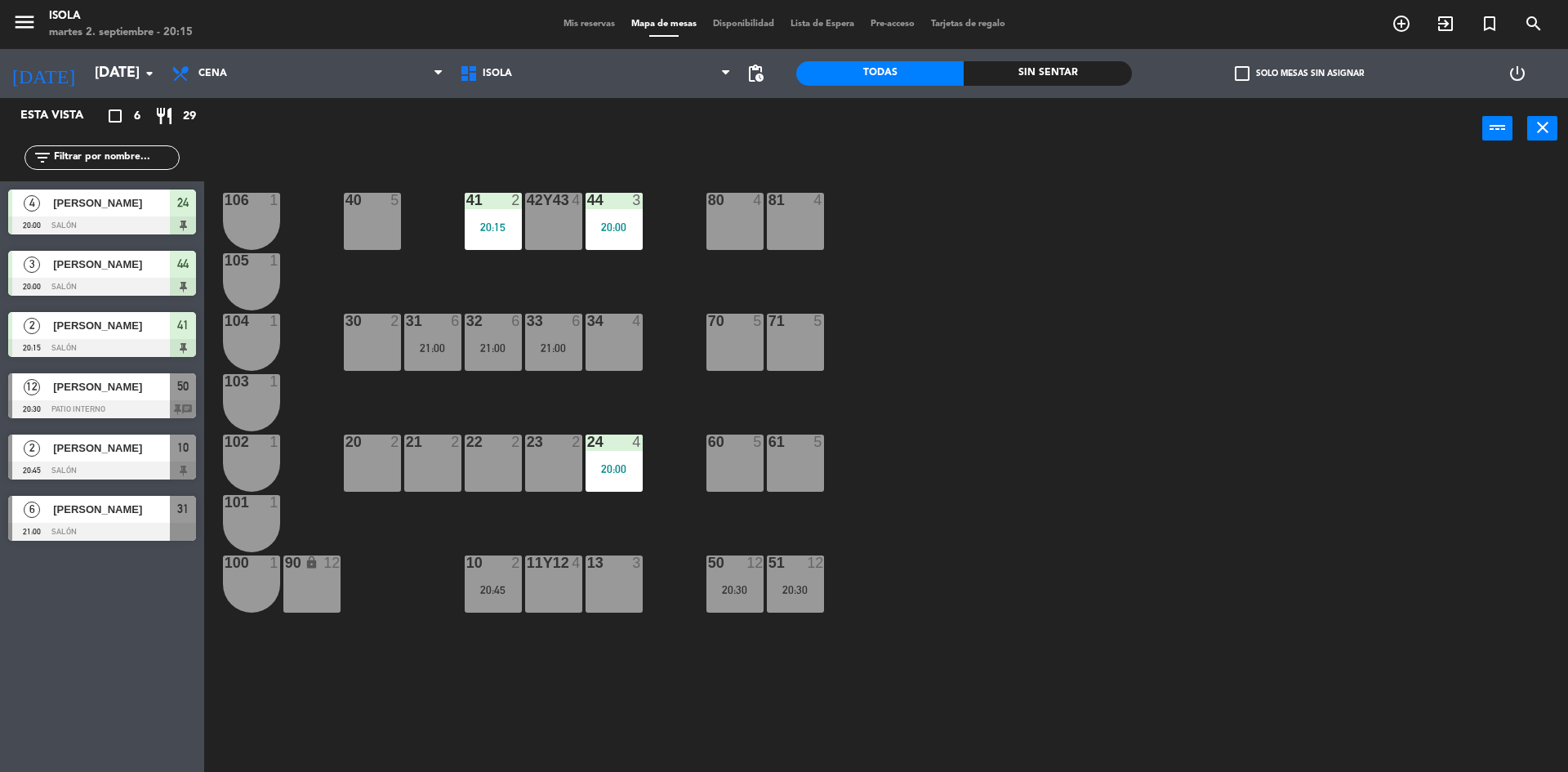
click at [588, 20] on span "Mis reservas" at bounding box center [589, 24] width 67 height 9
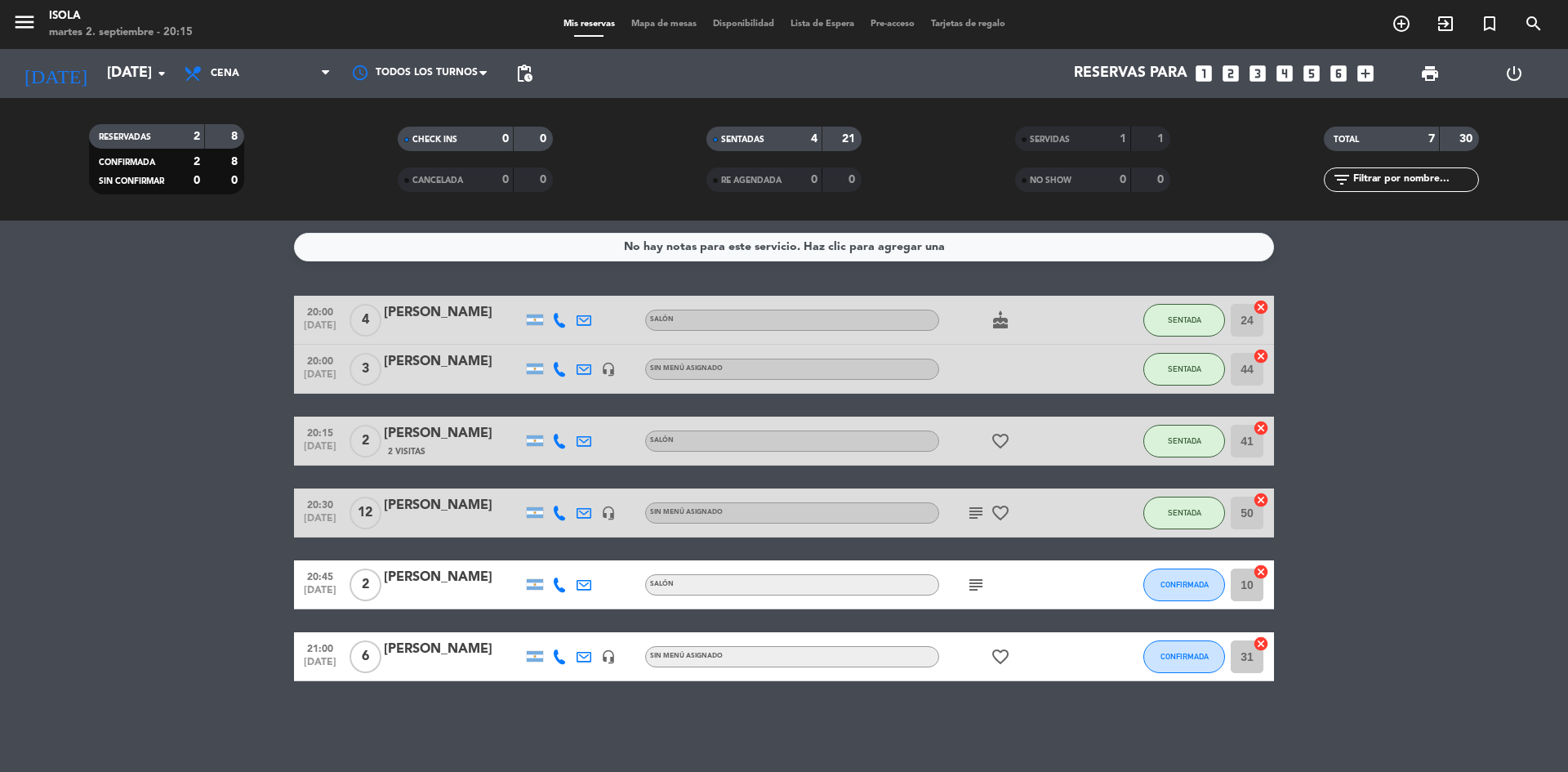
click at [1000, 656] on icon "favorite_border" at bounding box center [1000, 656] width 20 height 20
click at [1410, 698] on div "No hay notas para este servicio. Haz clic para agregar una 20:00 [DATE] 4 [PERS…" at bounding box center [784, 496] width 1568 height 551
click at [1006, 506] on icon "favorite_border" at bounding box center [1000, 513] width 20 height 20
click at [1359, 499] on bookings-row "20:00 [DATE] 4 [PERSON_NAME] Salón cake SENTADA 24 cancel 20:00 [DATE] 3 [PERSO…" at bounding box center [784, 488] width 1568 height 386
click at [997, 437] on icon "favorite_border" at bounding box center [1000, 440] width 20 height 20
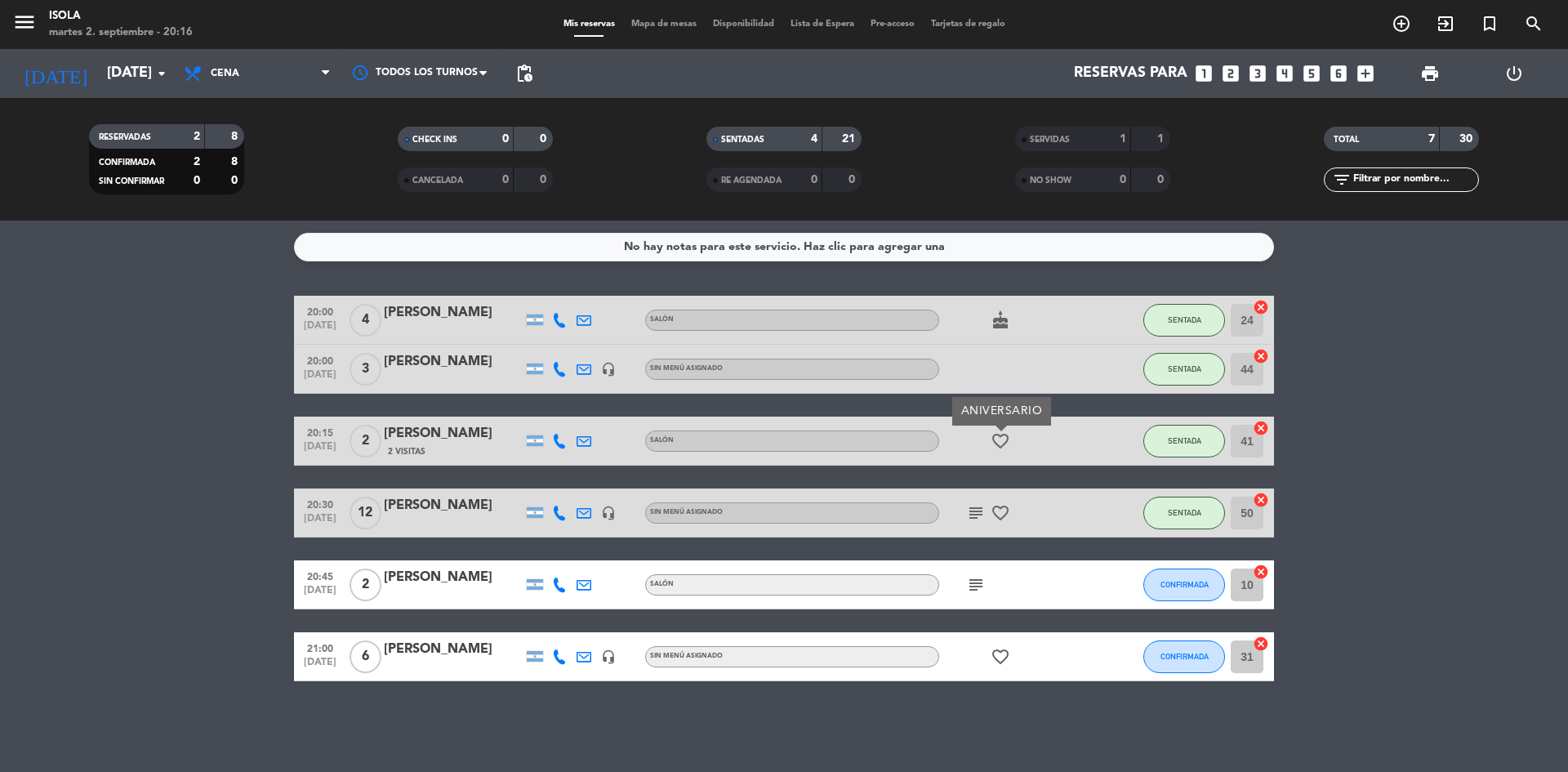
click at [1399, 439] on bookings-row "20:00 [DATE] 4 [PERSON_NAME] Salón cake SENTADA 24 cancel 20:00 [DATE] 3 [PERSO…" at bounding box center [784, 488] width 1568 height 386
click at [1013, 322] on div "cake" at bounding box center [1013, 319] width 147 height 48
click at [985, 322] on div "cake" at bounding box center [1013, 319] width 147 height 48
click at [998, 322] on icon "cake" at bounding box center [1000, 320] width 20 height 20
click at [1329, 341] on bookings-row "20:00 [DATE] 4 [PERSON_NAME] Salón cake CUMPLEAÑOS SENTADA 24 cancel 20:00 [DAT…" at bounding box center [784, 488] width 1568 height 386
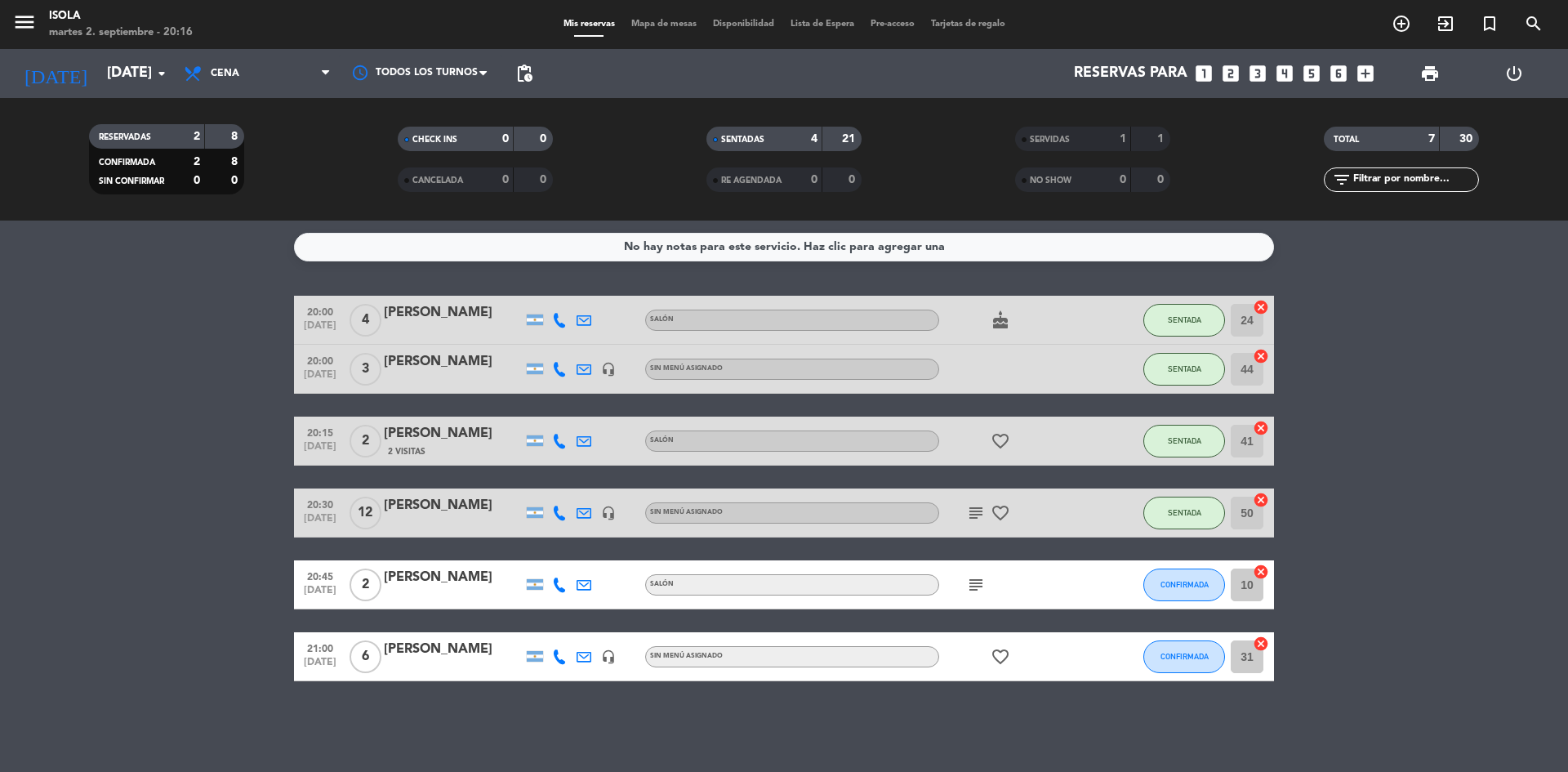
click at [638, 15] on div "menu [PERSON_NAME][DATE] 2. septiembre - 20:16 Mis reservas Mapa de mesas Dispo…" at bounding box center [784, 24] width 1568 height 49
click at [640, 15] on div "menu [PERSON_NAME][DATE] 2. septiembre - 20:16 Mis reservas Mapa de mesas Dispo…" at bounding box center [784, 24] width 1568 height 49
click at [646, 27] on span "Mapa de mesas" at bounding box center [664, 24] width 82 height 9
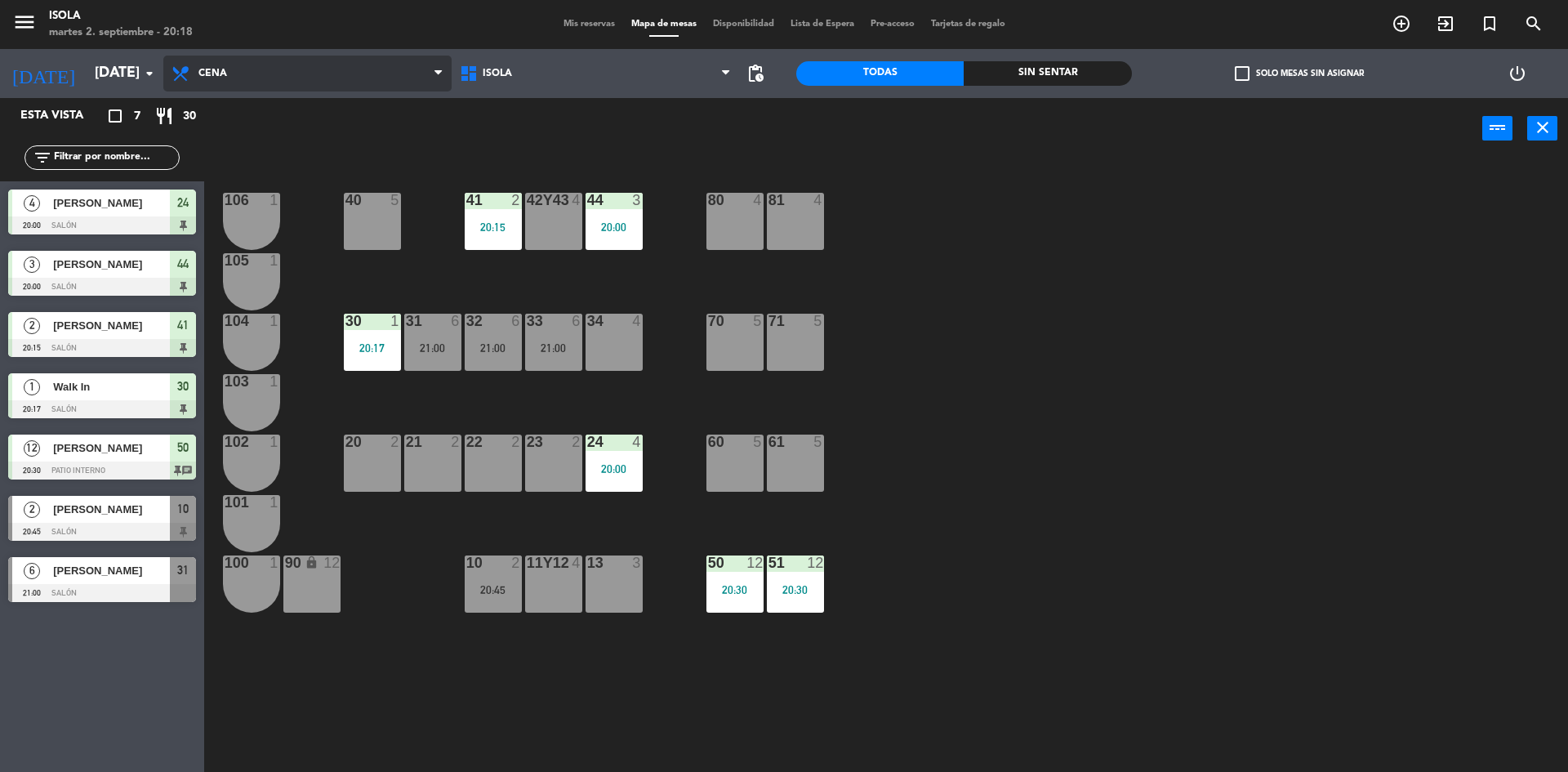
click at [238, 71] on span "Cena" at bounding box center [307, 73] width 288 height 36
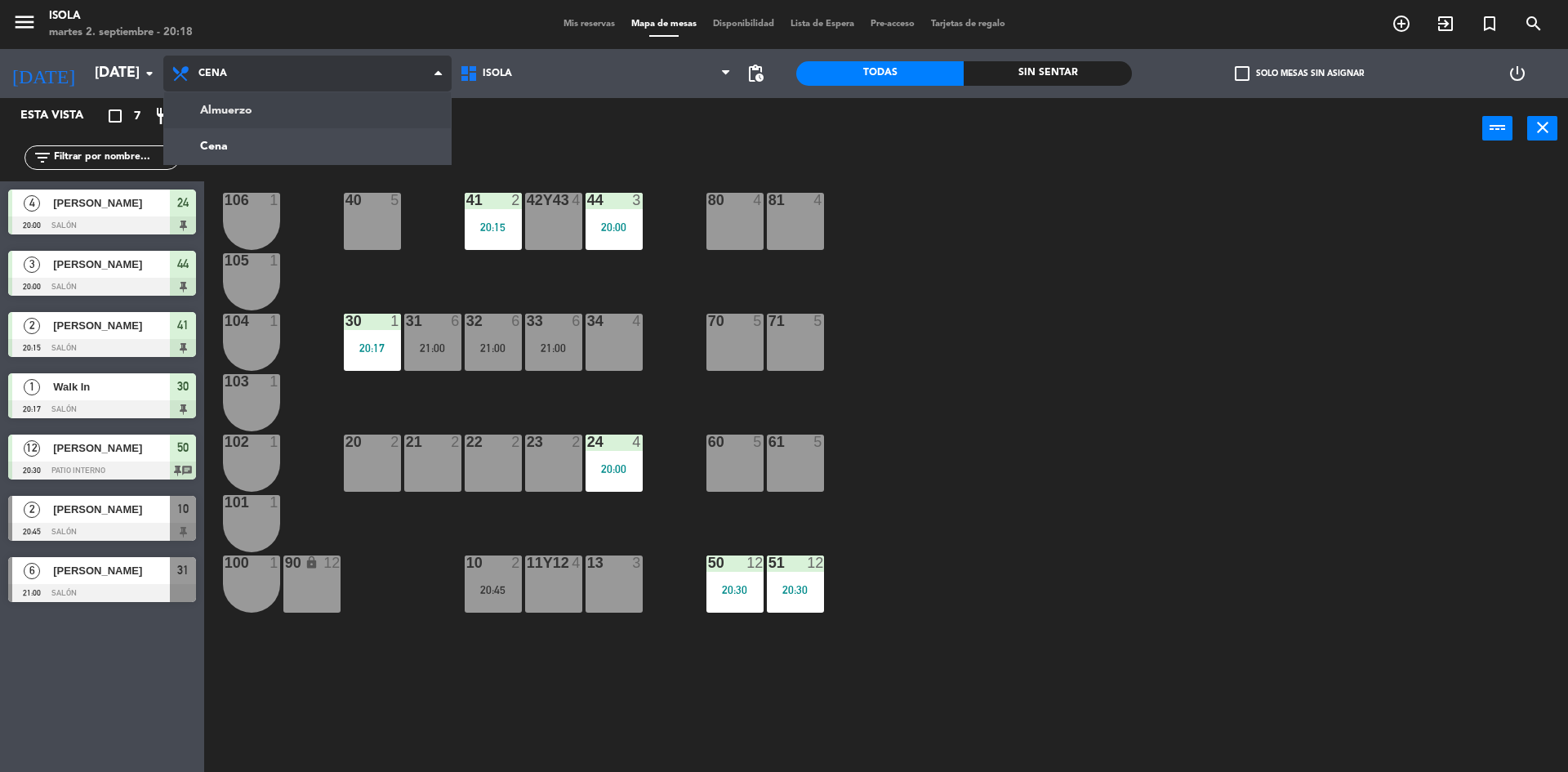
click at [244, 109] on ng-component "menu [PERSON_NAME][DATE] 2. septiembre - 20:18 Mis reservas Mapa de mesas Dispo…" at bounding box center [784, 387] width 1568 height 775
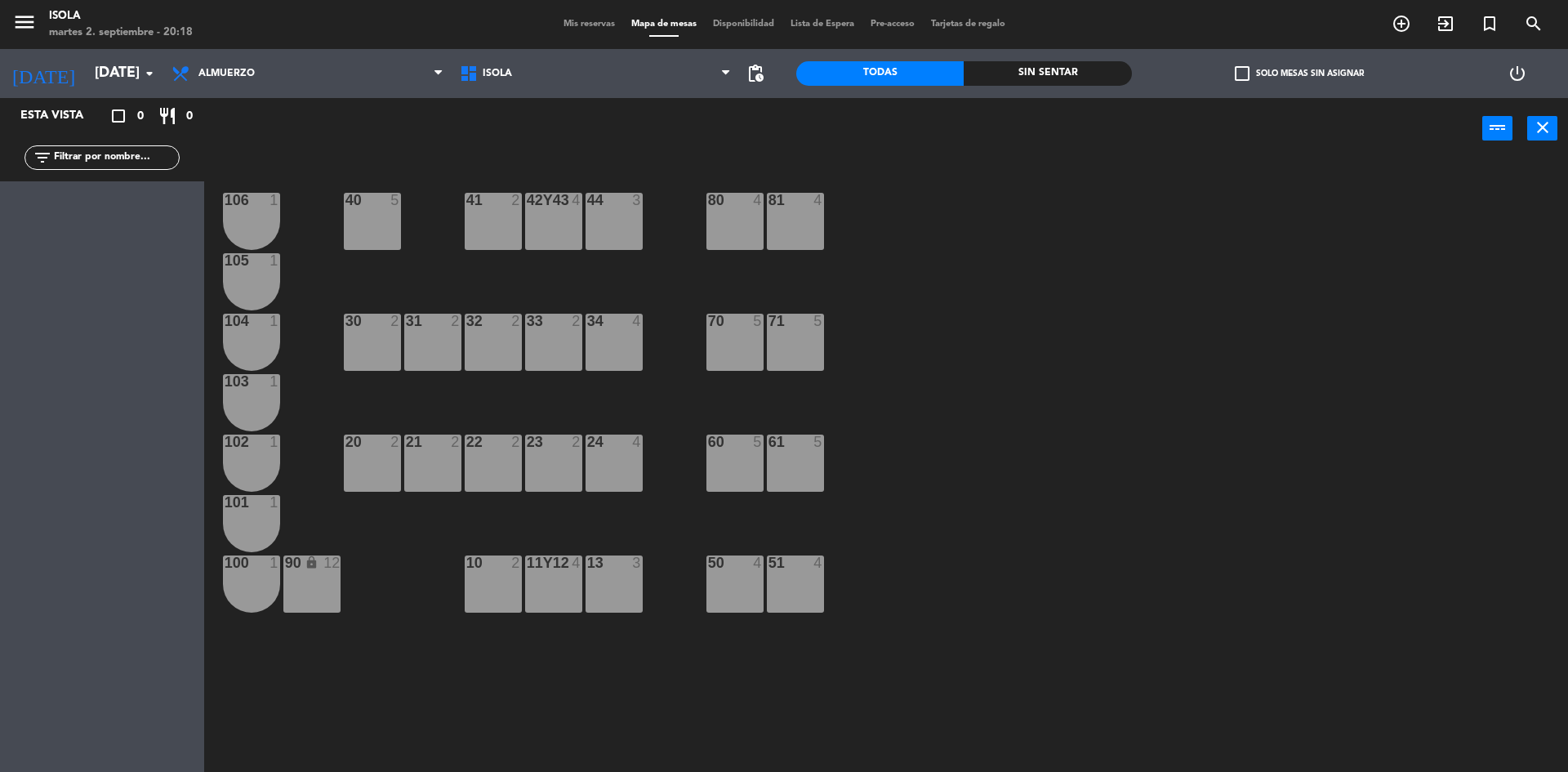
click at [580, 20] on span "Mis reservas" at bounding box center [589, 24] width 67 height 9
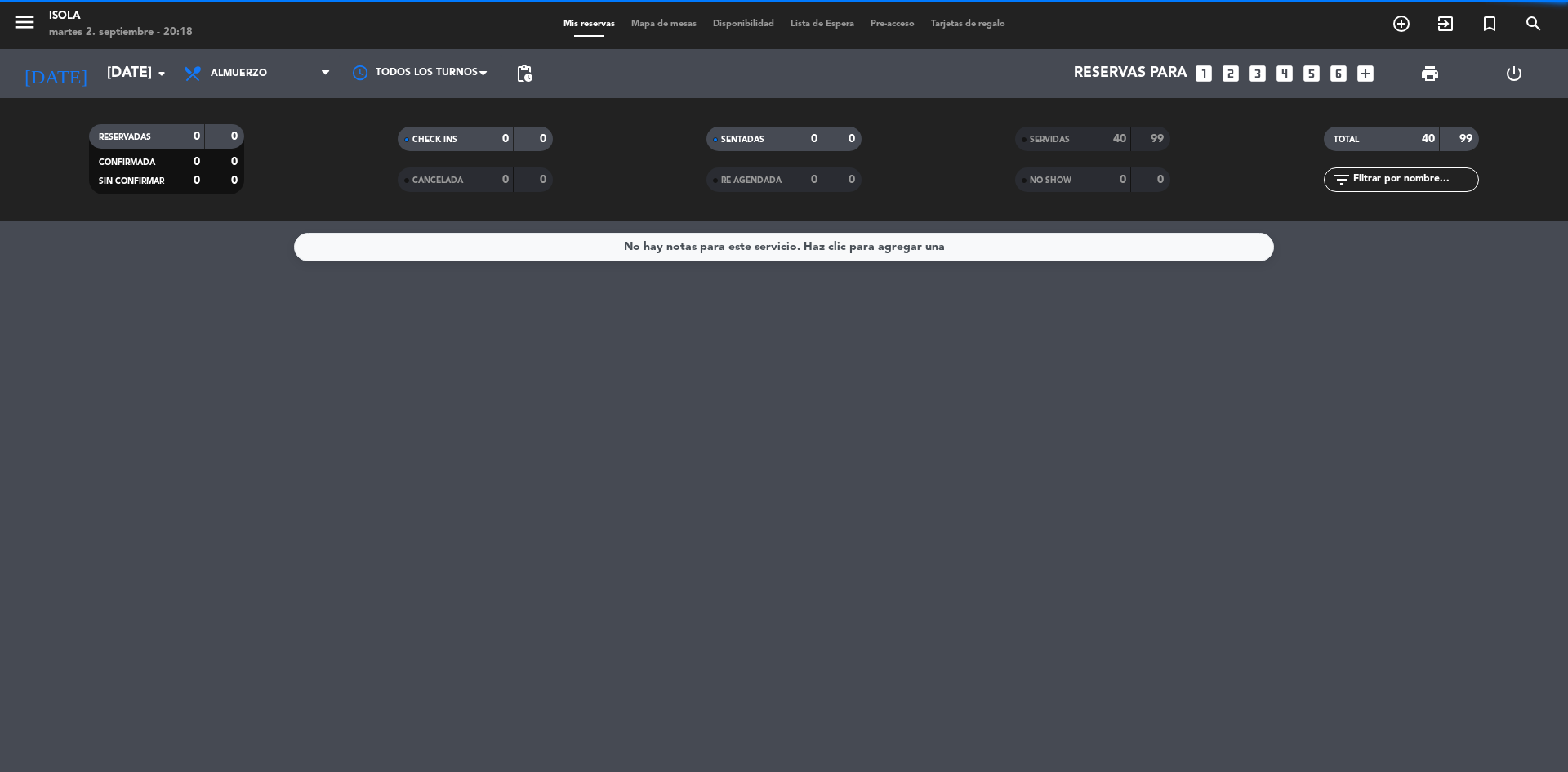
click at [659, 18] on div "Mis reservas Mapa de mesas Disponibilidad Lista de Espera Pre-acceso Tarjetas d…" at bounding box center [784, 24] width 458 height 15
click at [660, 20] on span "Mapa de mesas" at bounding box center [664, 24] width 82 height 9
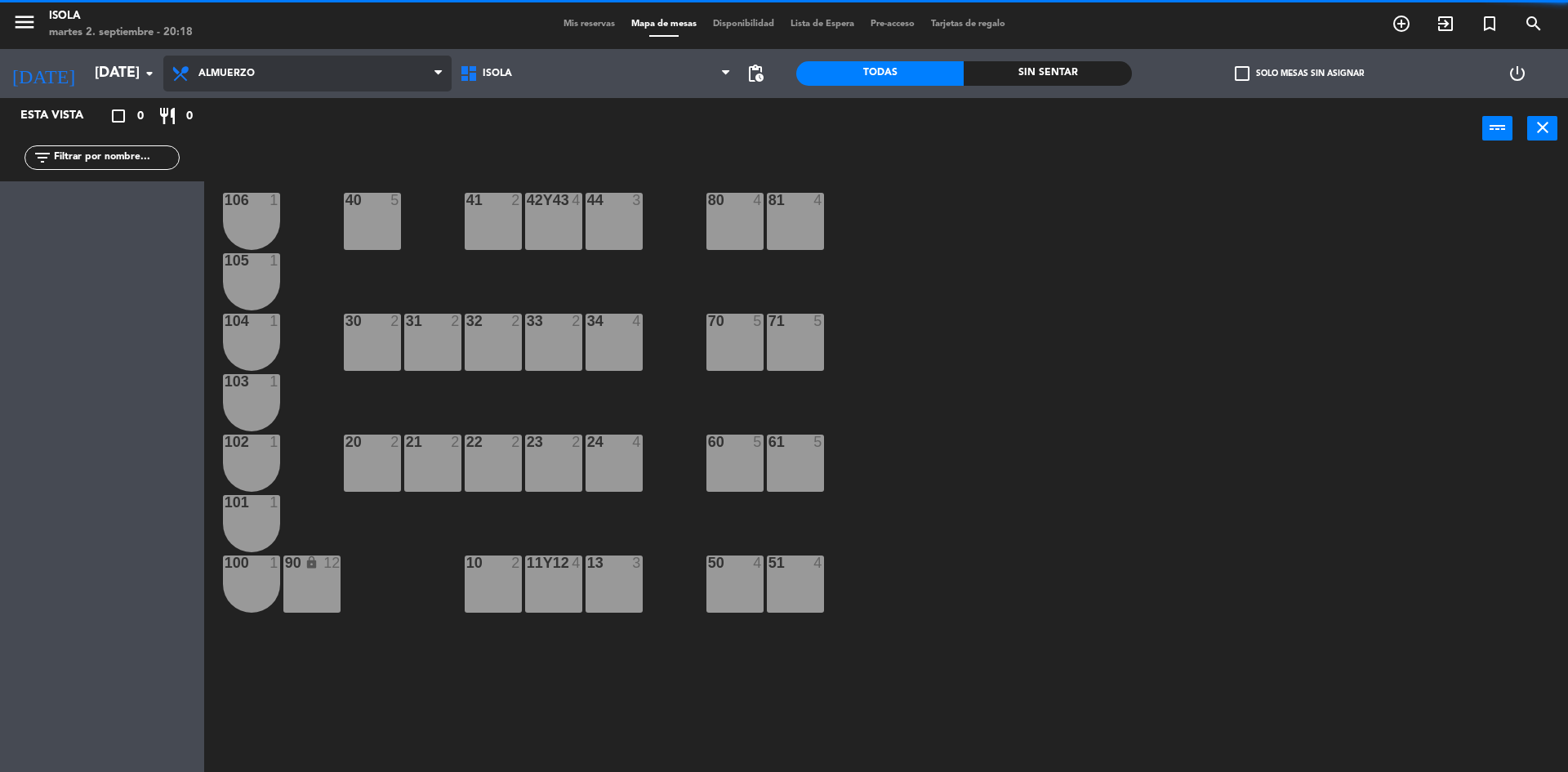
click at [260, 73] on span "Almuerzo" at bounding box center [307, 73] width 288 height 36
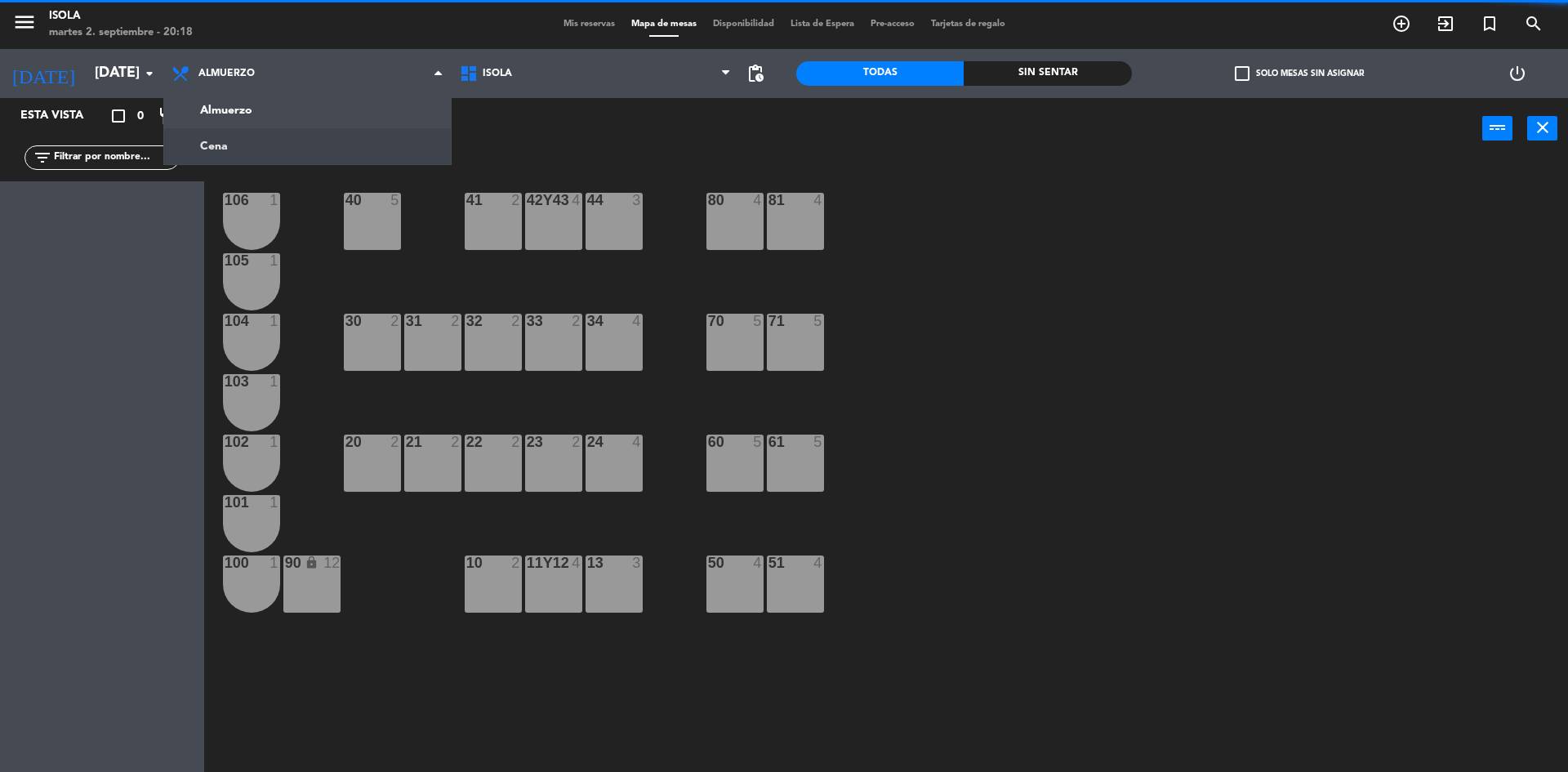
click at [256, 148] on ng-component "menu [PERSON_NAME][DATE] 2. septiembre - 20:18 Mis reservas Mapa de mesas Dispo…" at bounding box center [784, 387] width 1568 height 775
